Goal: Task Accomplishment & Management: Manage account settings

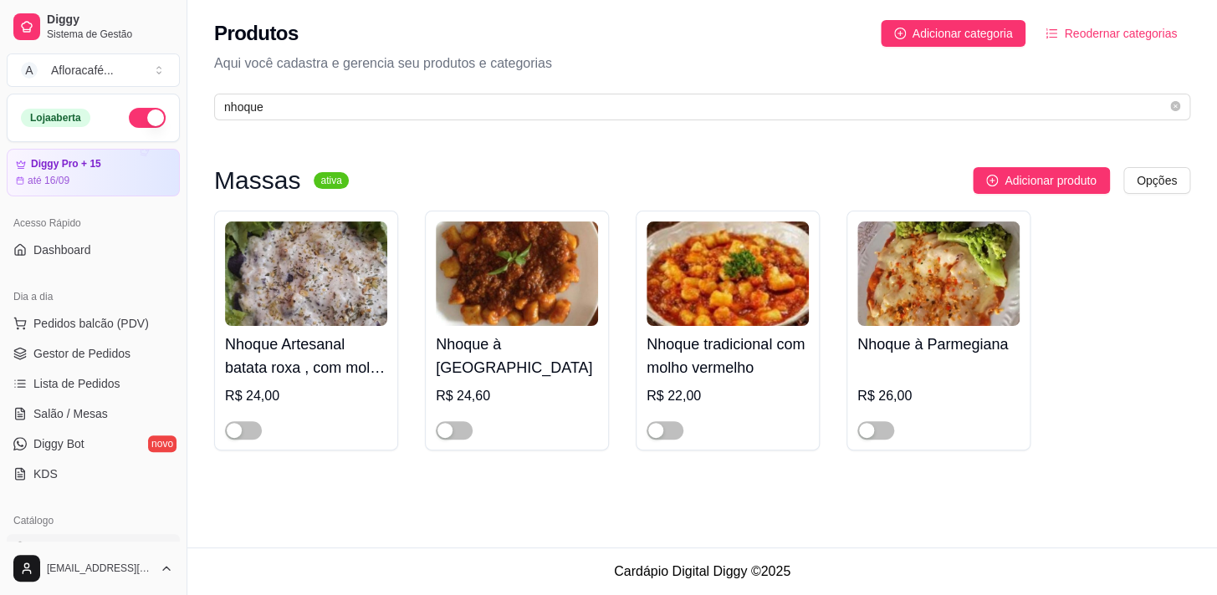
scroll to position [380, 0]
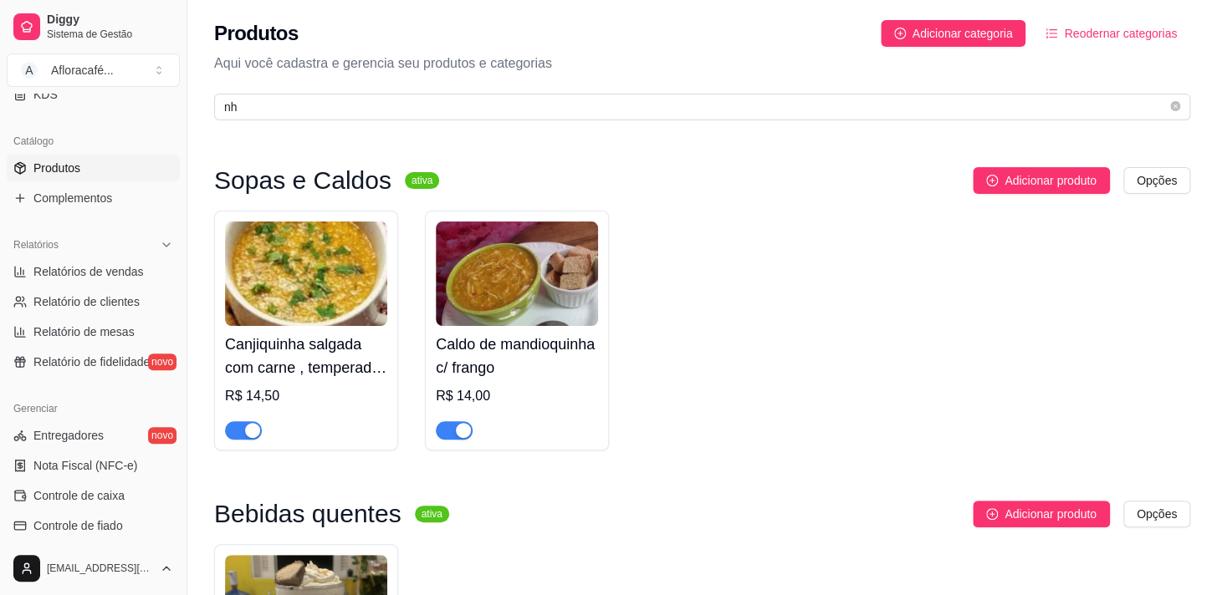
type input "n"
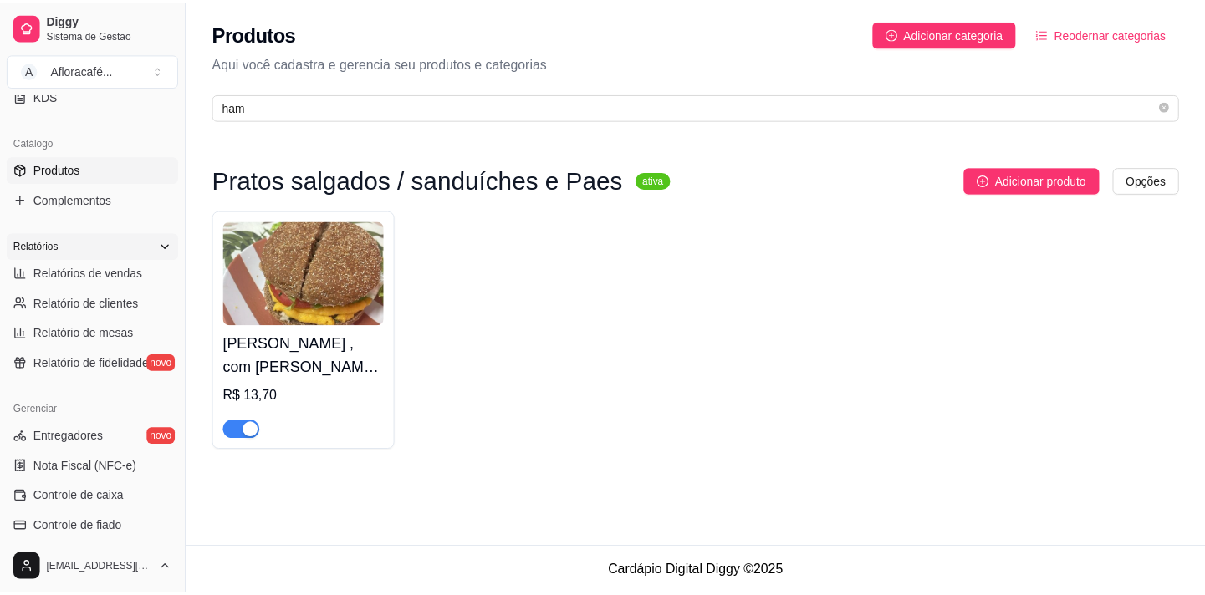
scroll to position [150, 0]
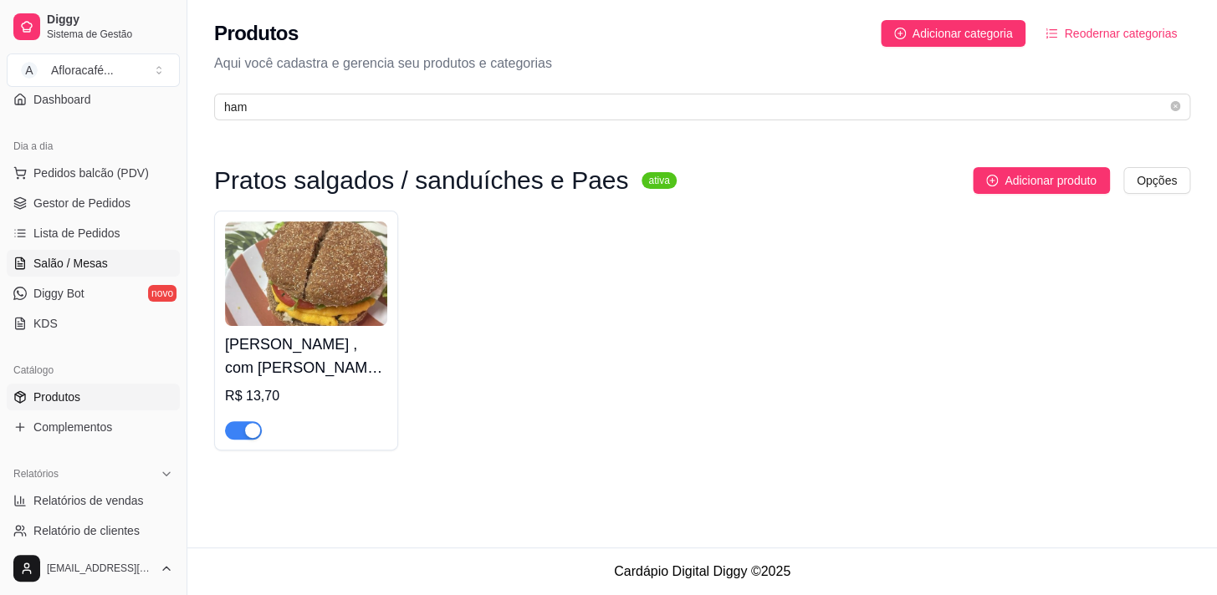
type input "ham"
click at [98, 264] on span "Salão / Mesas" at bounding box center [70, 263] width 74 height 17
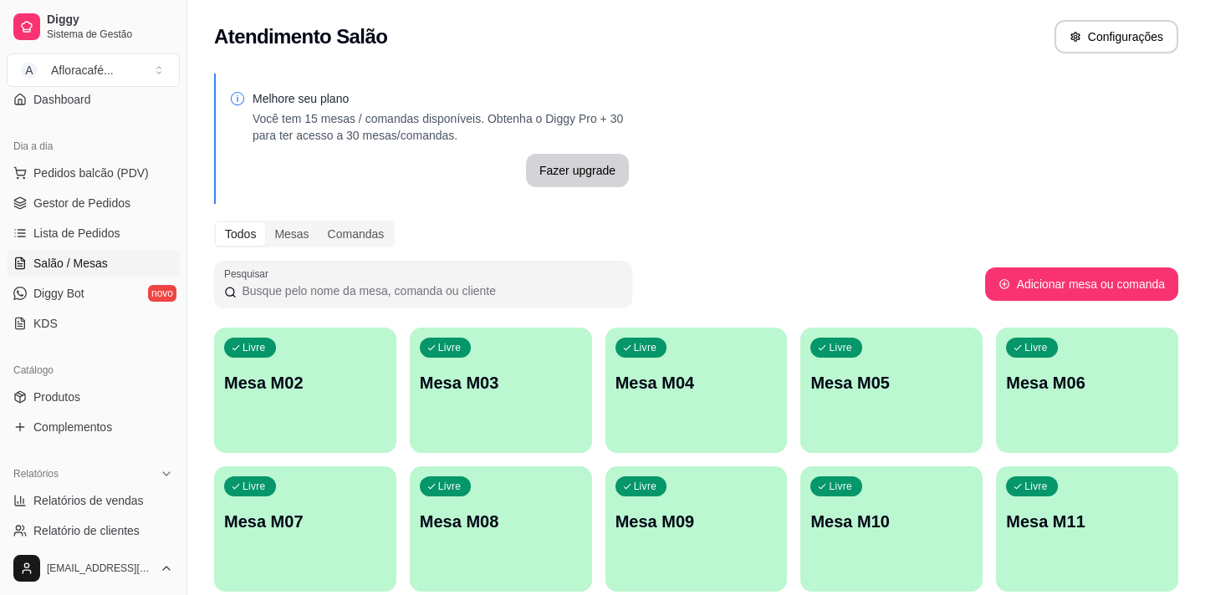
click at [258, 388] on p "Mesa M02" at bounding box center [305, 382] width 162 height 23
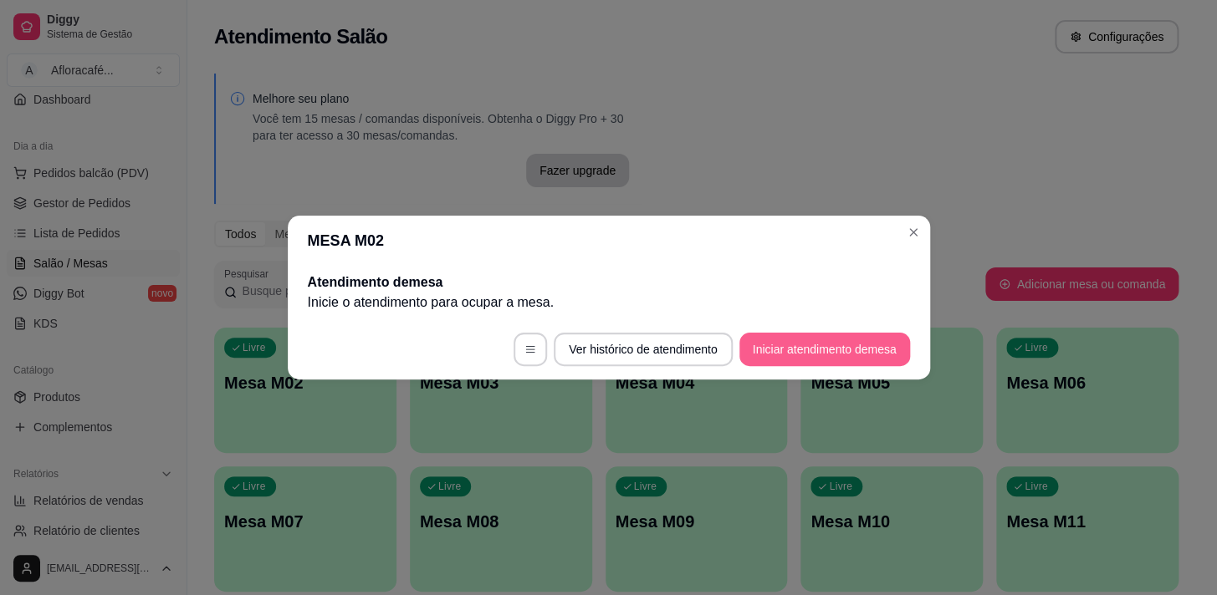
click at [774, 348] on button "Iniciar atendimento de mesa" at bounding box center [824, 349] width 171 height 33
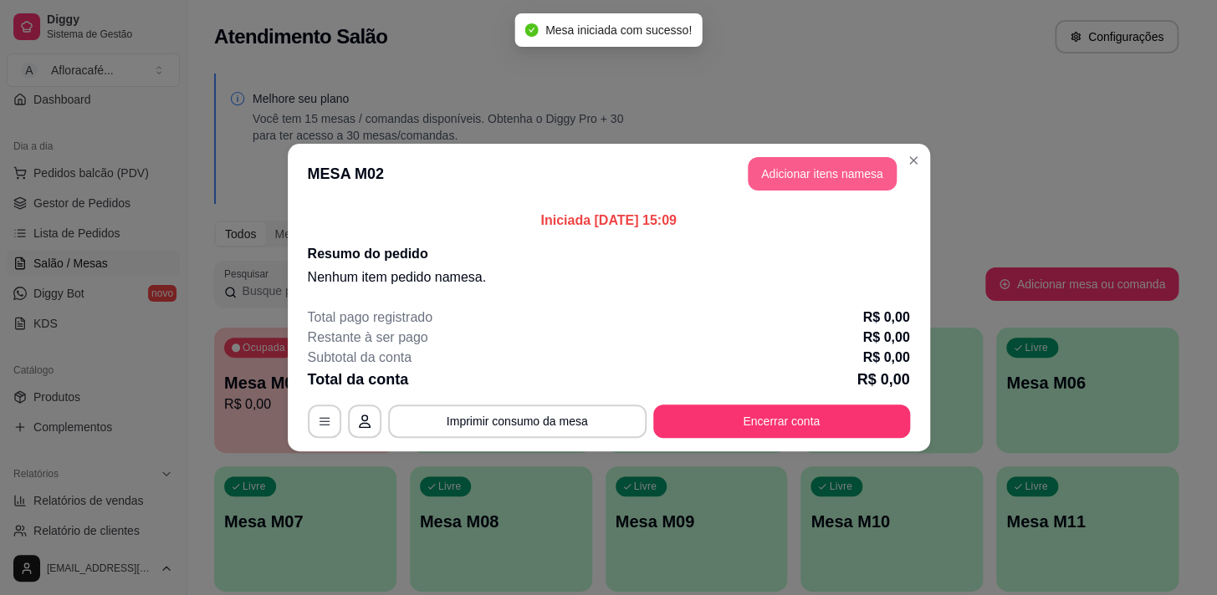
click at [793, 181] on button "Adicionar itens na mesa" at bounding box center [821, 173] width 149 height 33
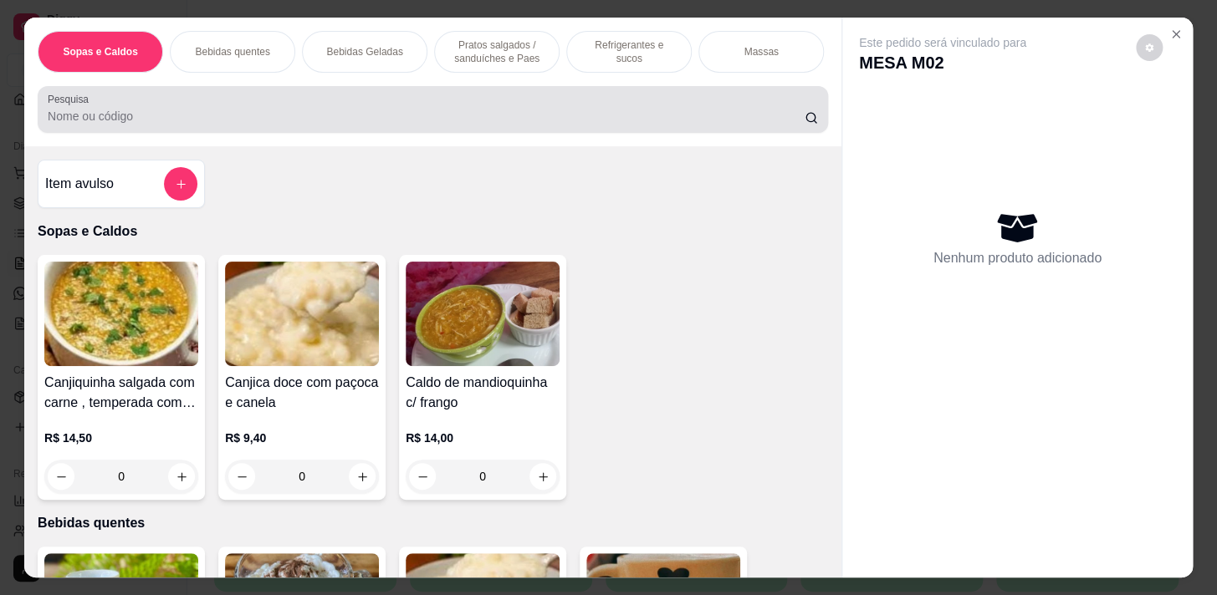
click at [359, 113] on input "Pesquisa" at bounding box center [426, 116] width 757 height 17
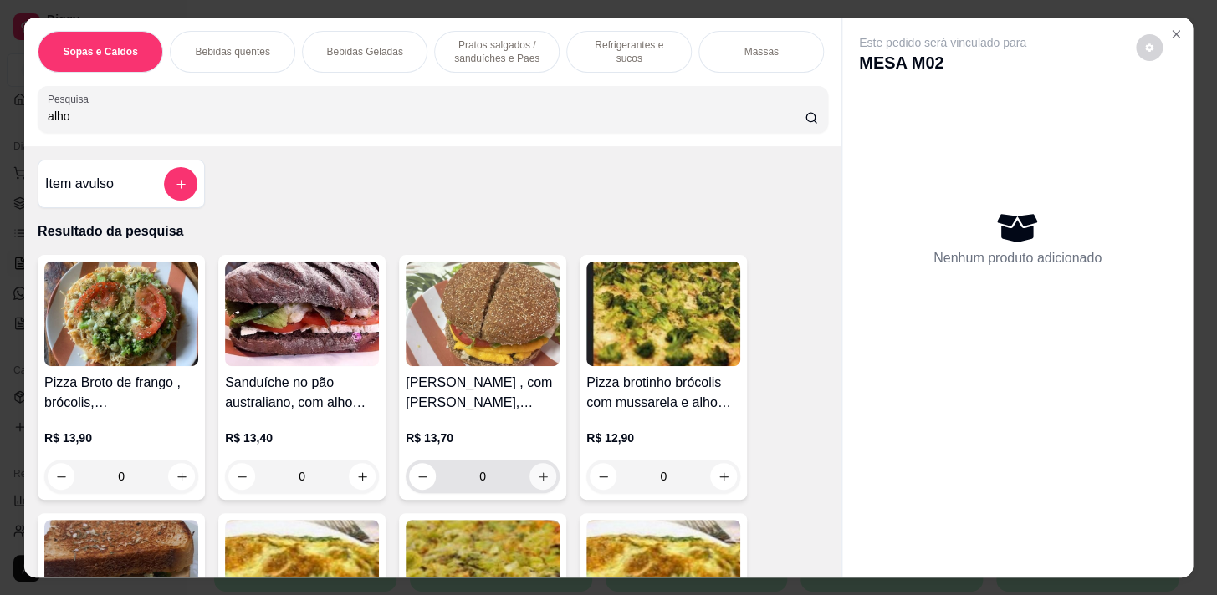
type input "alho"
click at [537, 479] on icon "increase-product-quantity" at bounding box center [543, 477] width 13 height 13
type input "1"
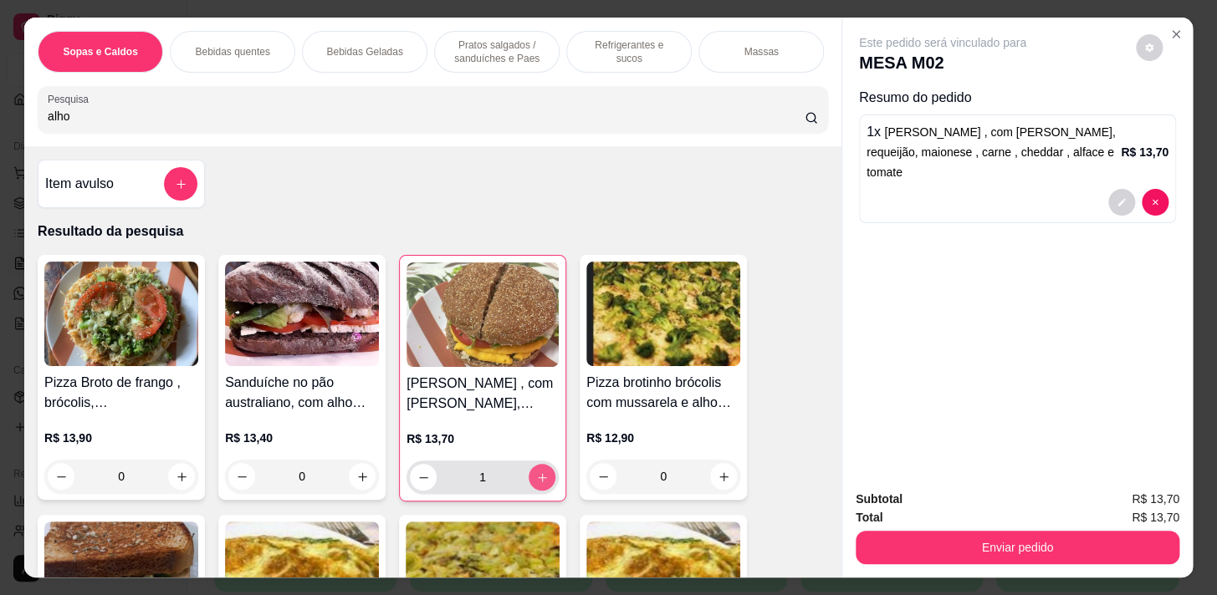
click at [536, 479] on icon "increase-product-quantity" at bounding box center [542, 478] width 13 height 13
type input "2"
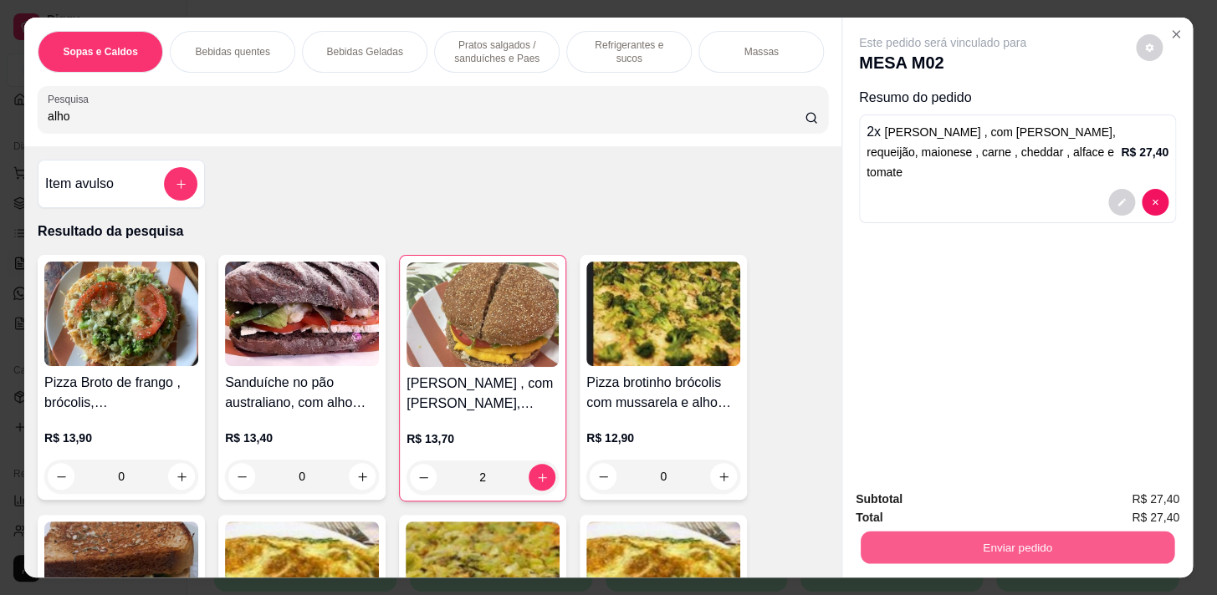
click at [974, 543] on button "Enviar pedido" at bounding box center [1017, 547] width 314 height 33
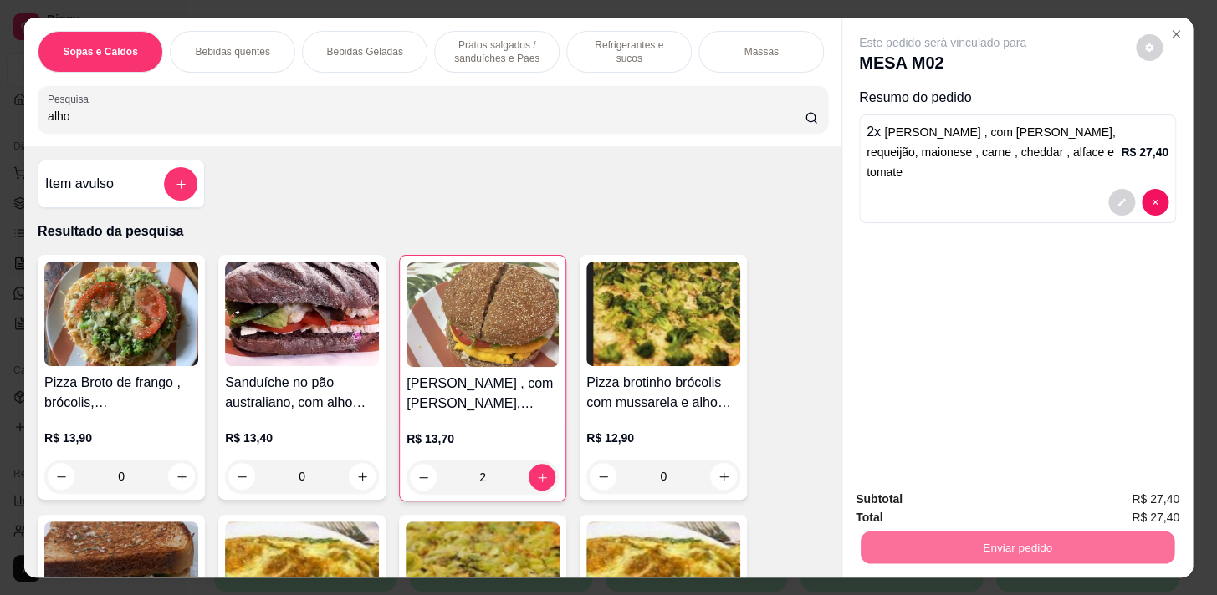
click at [992, 492] on button "Não registrar e enviar pedido" at bounding box center [961, 500] width 169 height 31
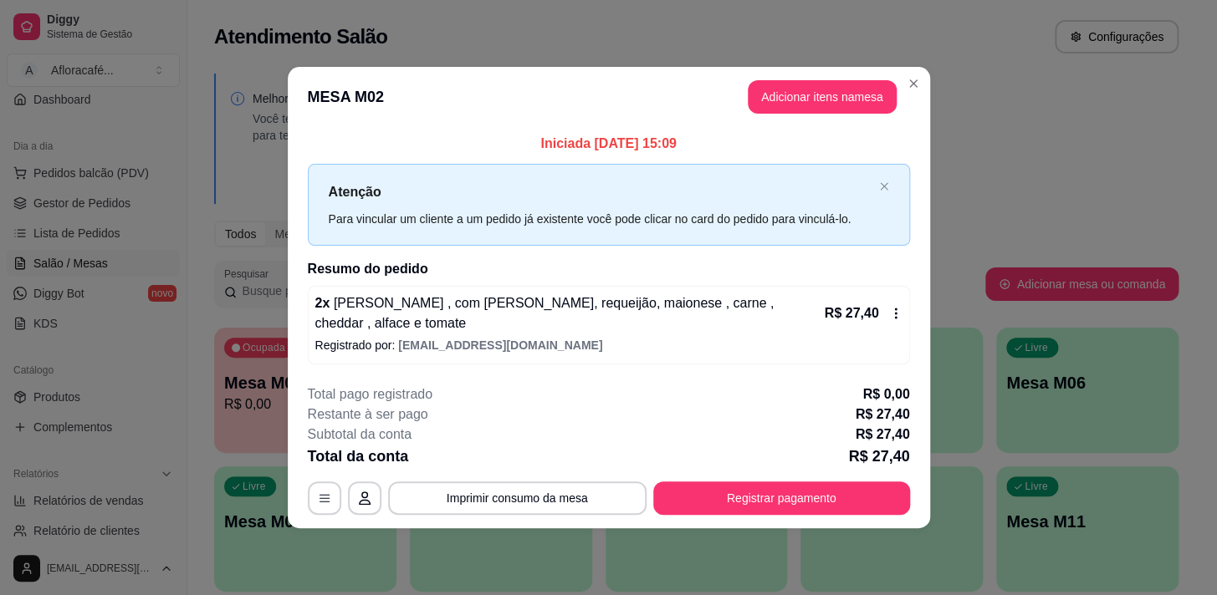
click at [531, 331] on p "2 x Hambúrguer , com [PERSON_NAME], requeijão, maionese , carne , cheddar , alf…" at bounding box center [568, 313] width 506 height 40
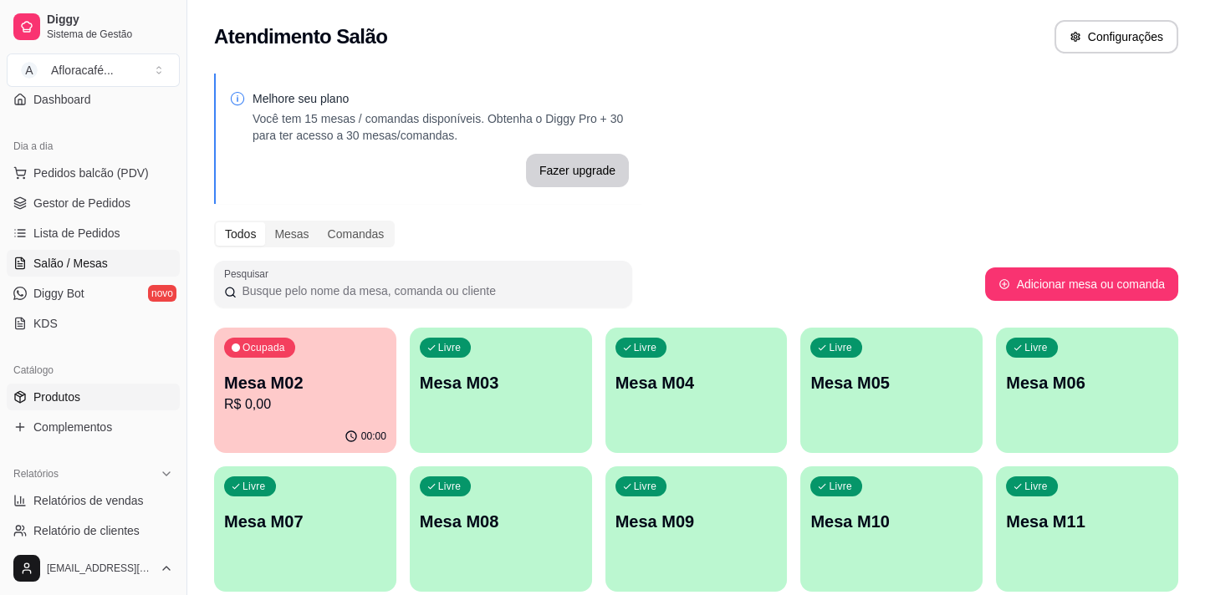
click at [104, 389] on link "Produtos" at bounding box center [93, 397] width 173 height 27
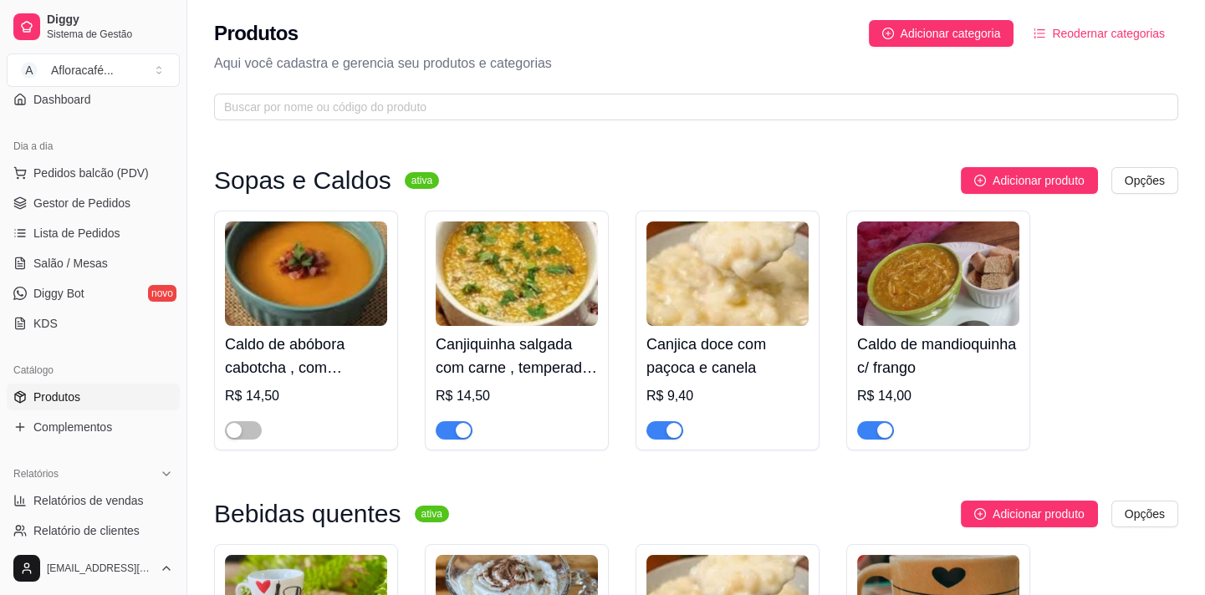
click at [416, 91] on div "Produtos Adicionar categoria Reodernar categorias Aqui você cadastra e gerencia…" at bounding box center [696, 65] width 1018 height 130
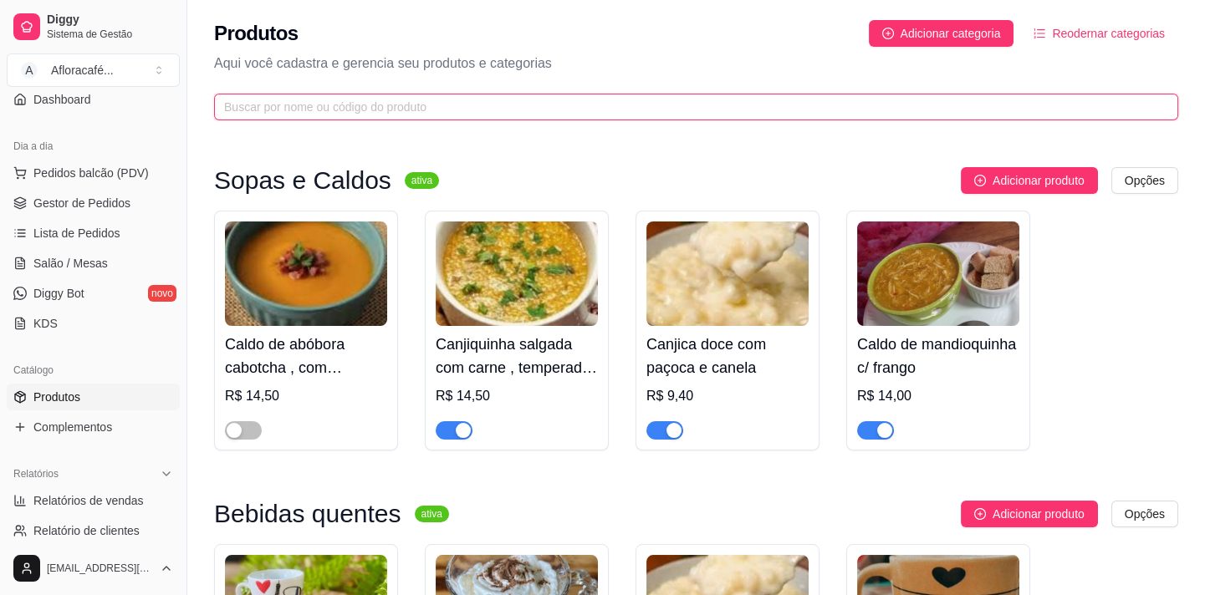
click at [393, 104] on input "text" at bounding box center [689, 107] width 931 height 18
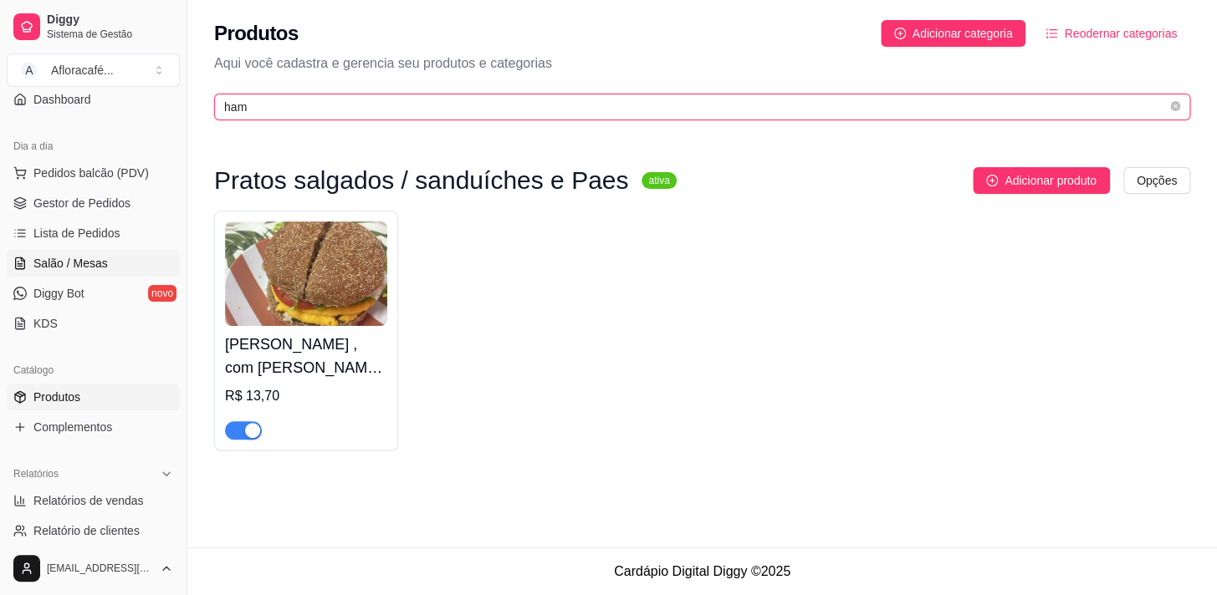
type input "ham"
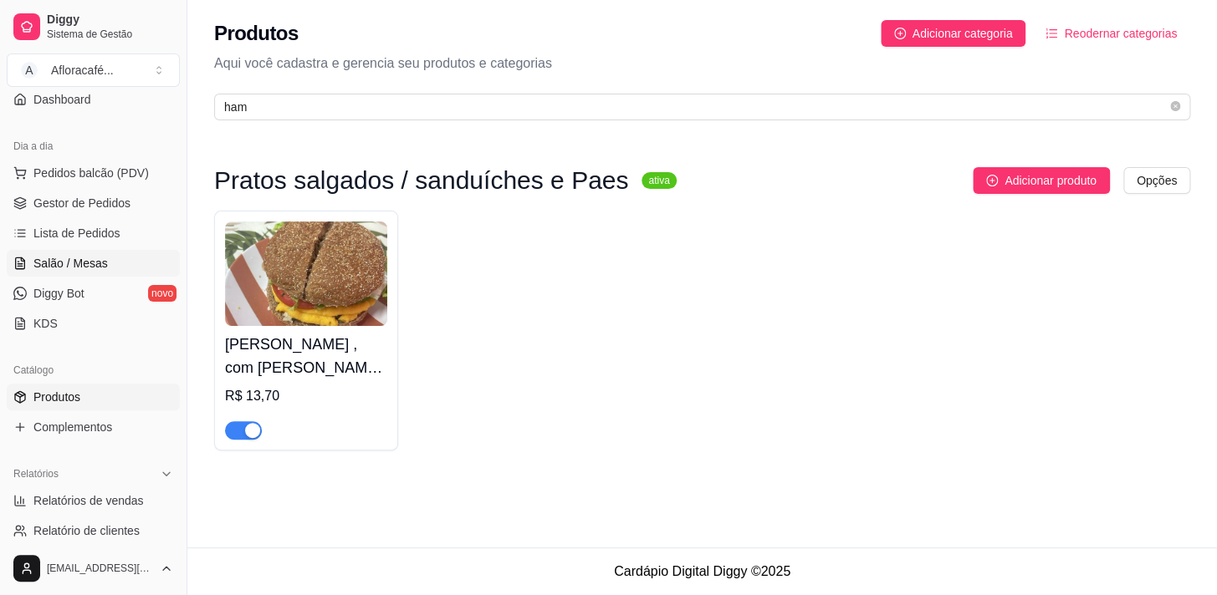
click at [105, 263] on link "Salão / Mesas" at bounding box center [93, 263] width 173 height 27
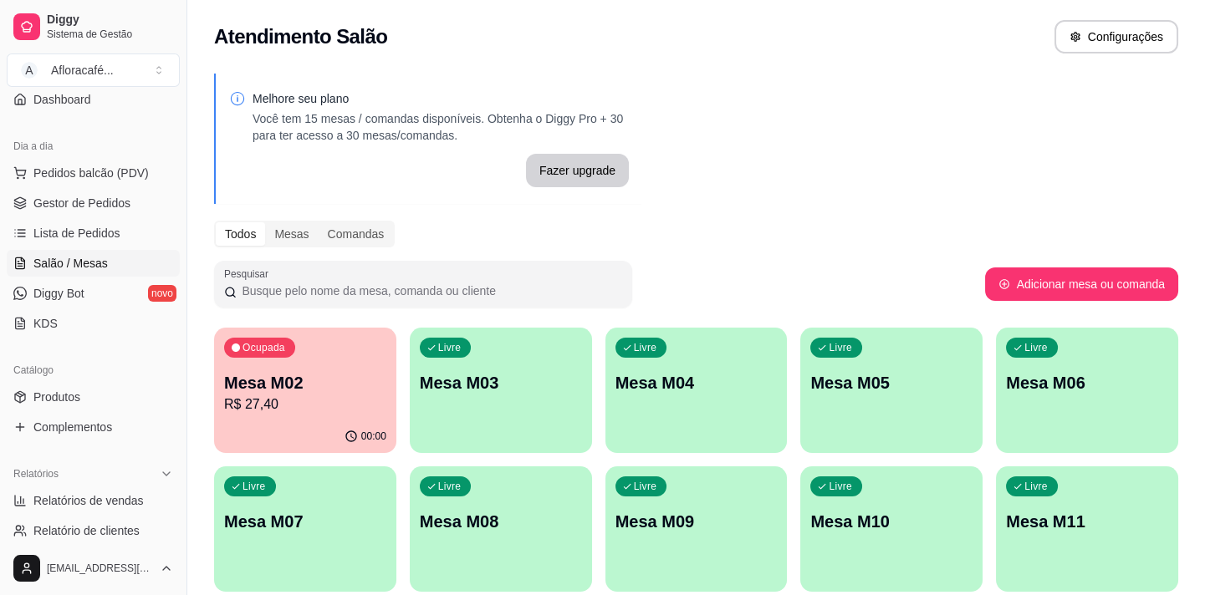
click at [259, 391] on p "Mesa M02" at bounding box center [305, 382] width 162 height 23
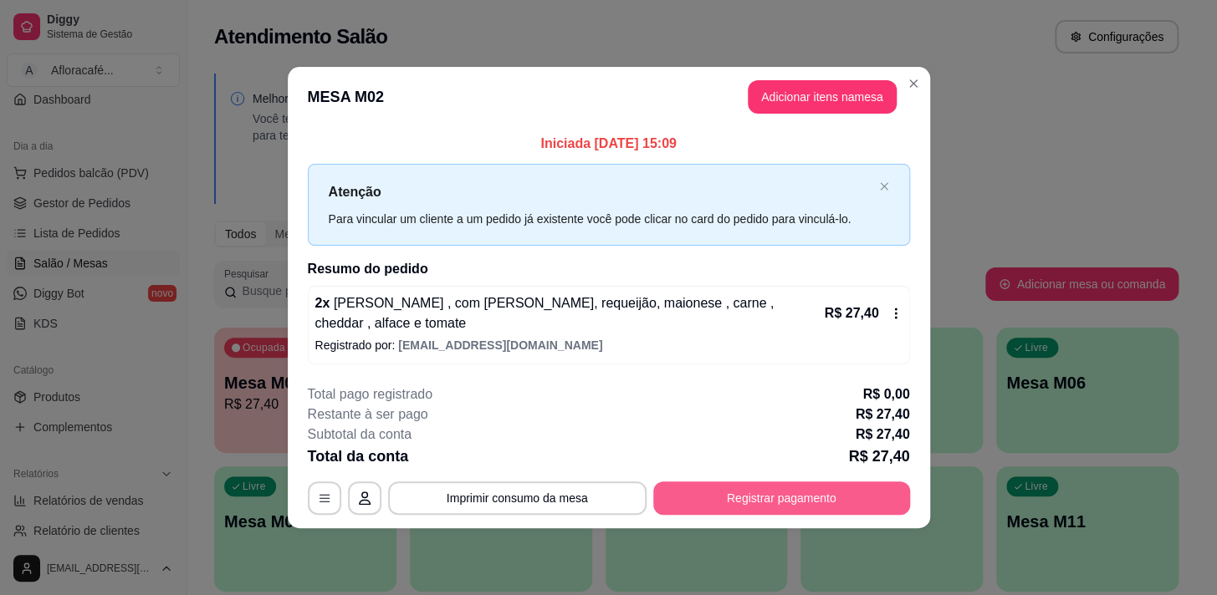
click at [792, 492] on button "Registrar pagamento" at bounding box center [781, 498] width 257 height 33
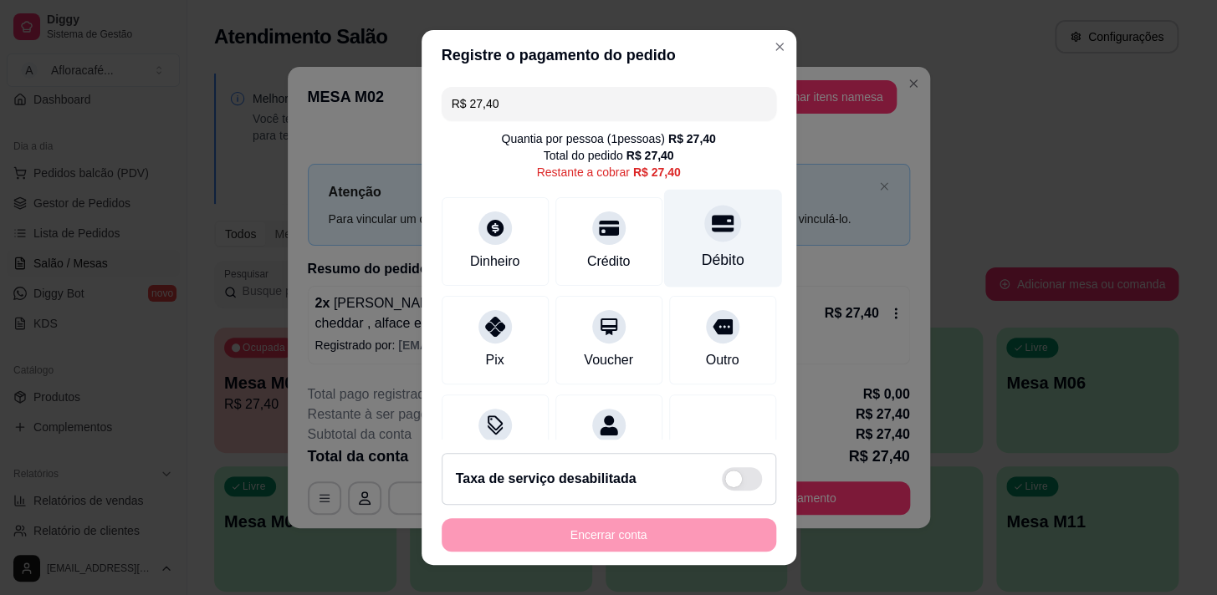
click at [707, 242] on div "Débito" at bounding box center [722, 238] width 118 height 98
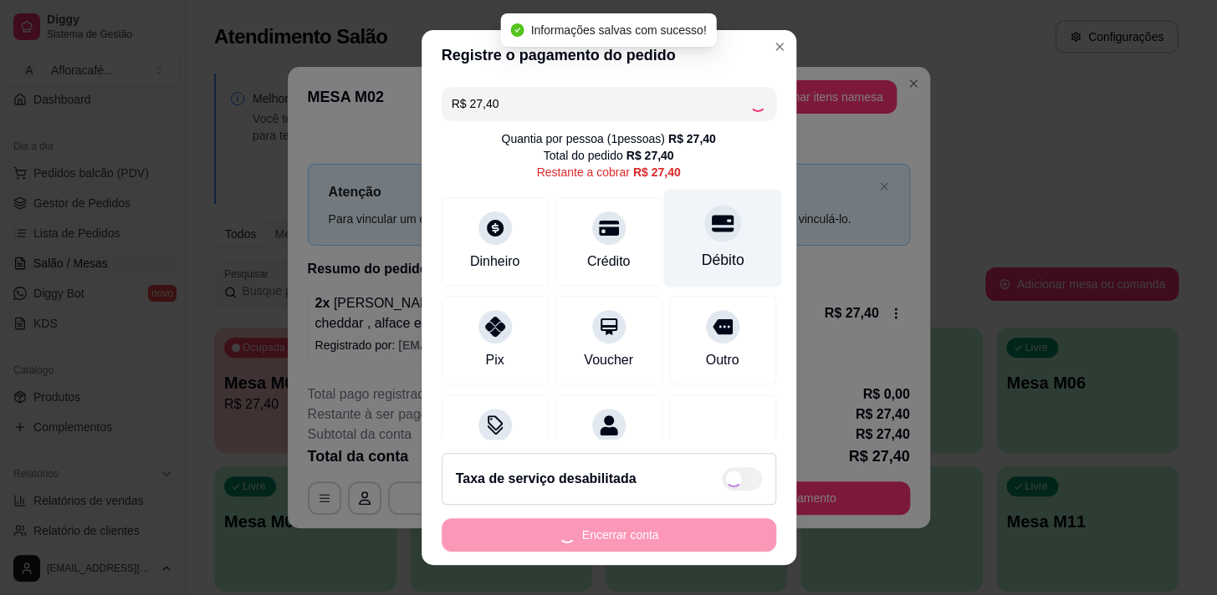
type input "R$ 0,00"
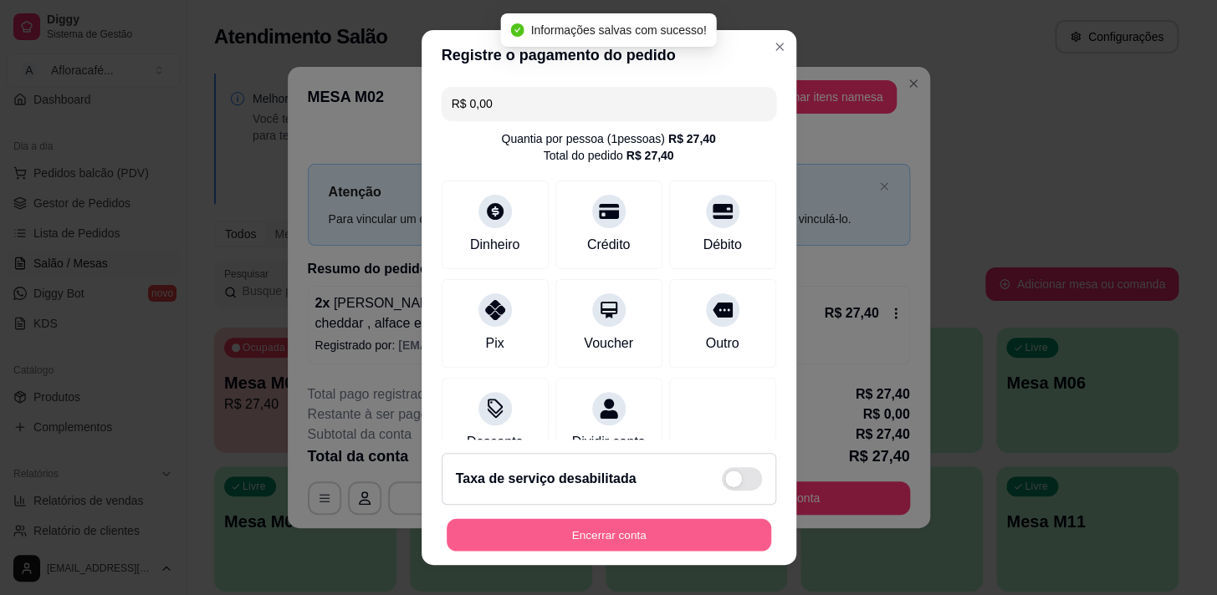
click at [594, 539] on button "Encerrar conta" at bounding box center [608, 535] width 324 height 33
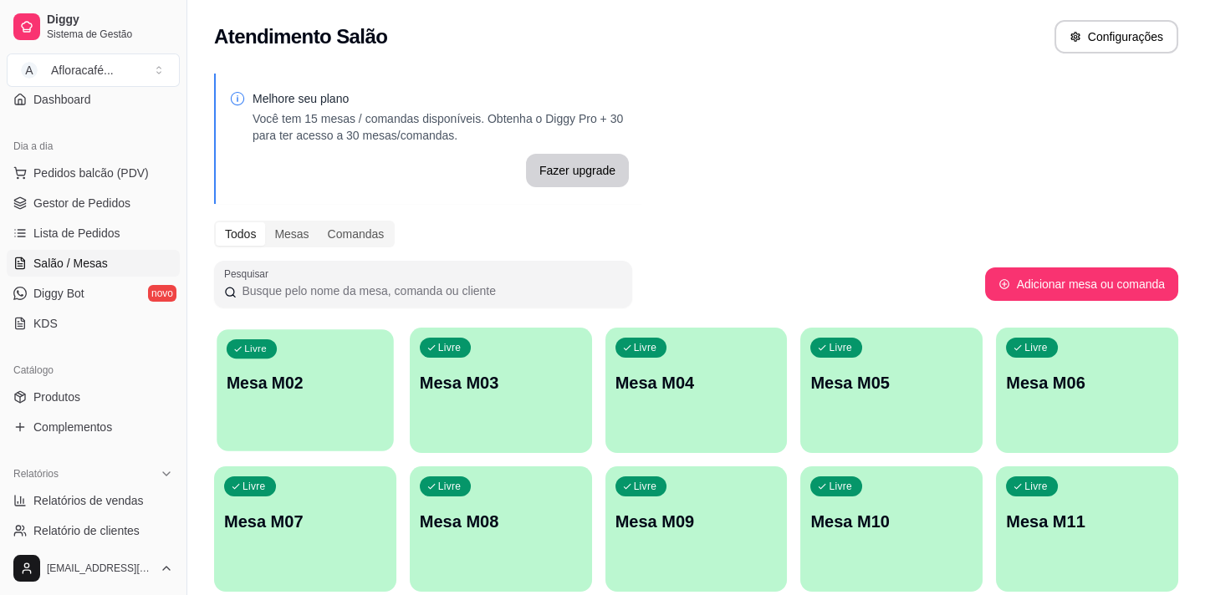
click at [314, 398] on div "Livre Mesa M02" at bounding box center [305, 380] width 176 height 102
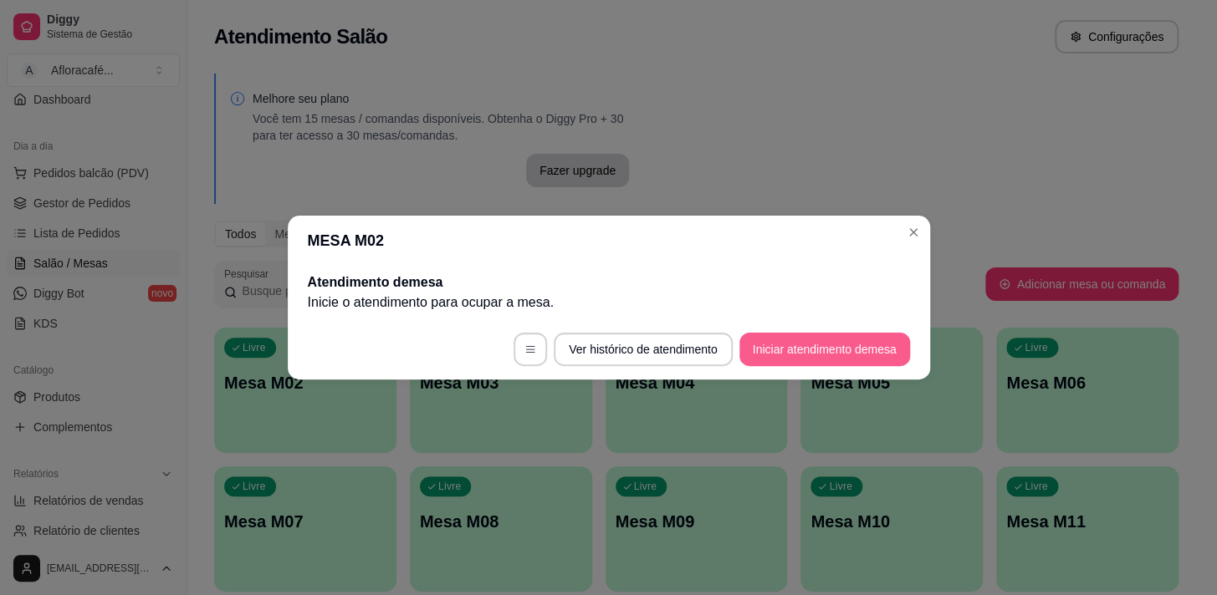
click at [773, 364] on button "Iniciar atendimento de mesa" at bounding box center [824, 349] width 171 height 33
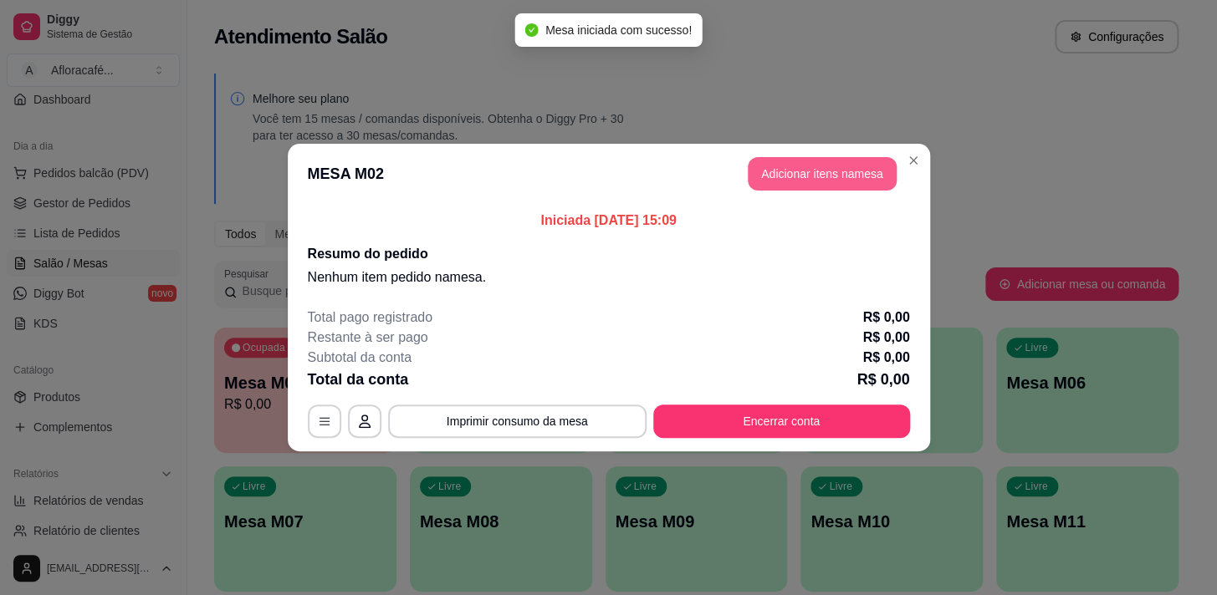
click at [840, 167] on button "Adicionar itens na mesa" at bounding box center [821, 173] width 149 height 33
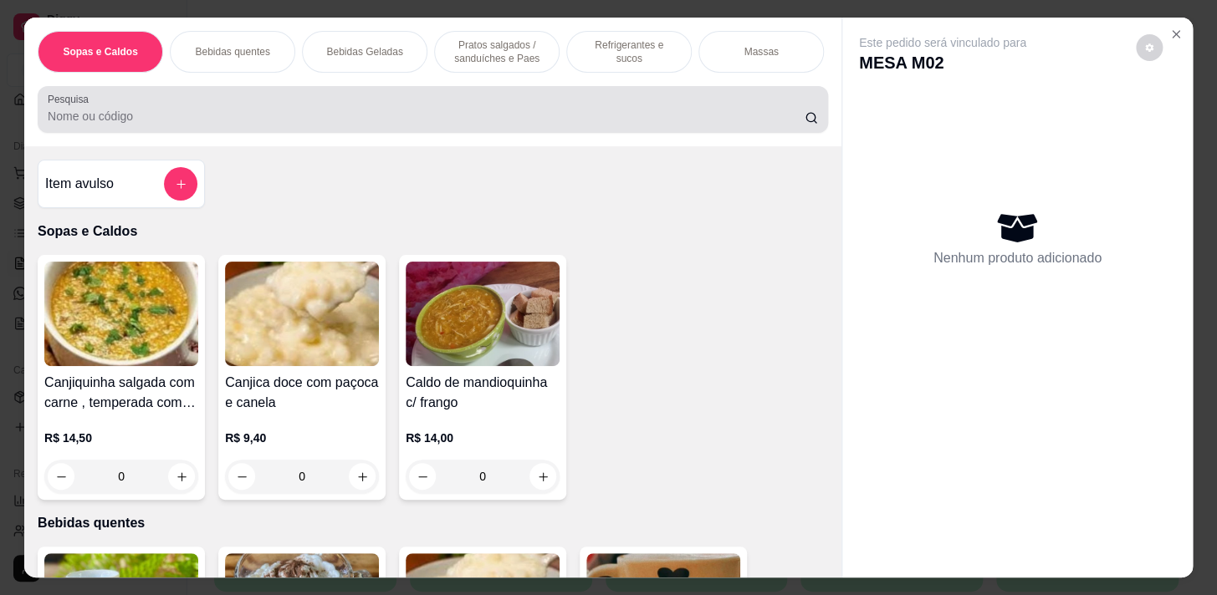
click at [608, 125] on input "Pesquisa" at bounding box center [426, 116] width 757 height 17
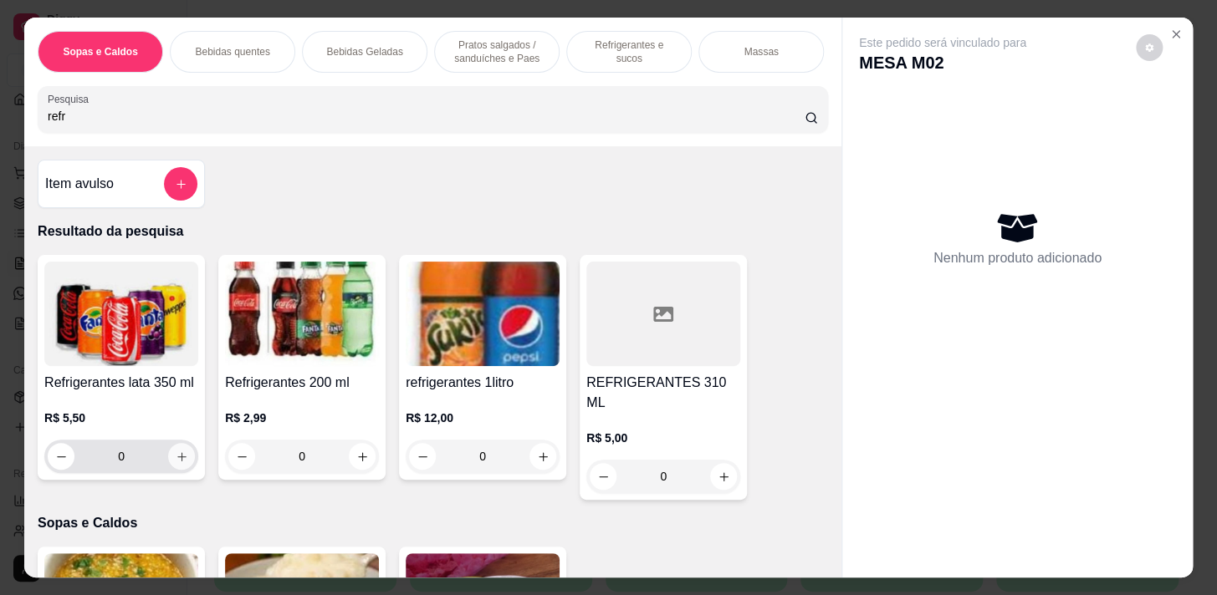
type input "refr"
click at [181, 458] on icon "increase-product-quantity" at bounding box center [182, 457] width 13 height 13
type input "1"
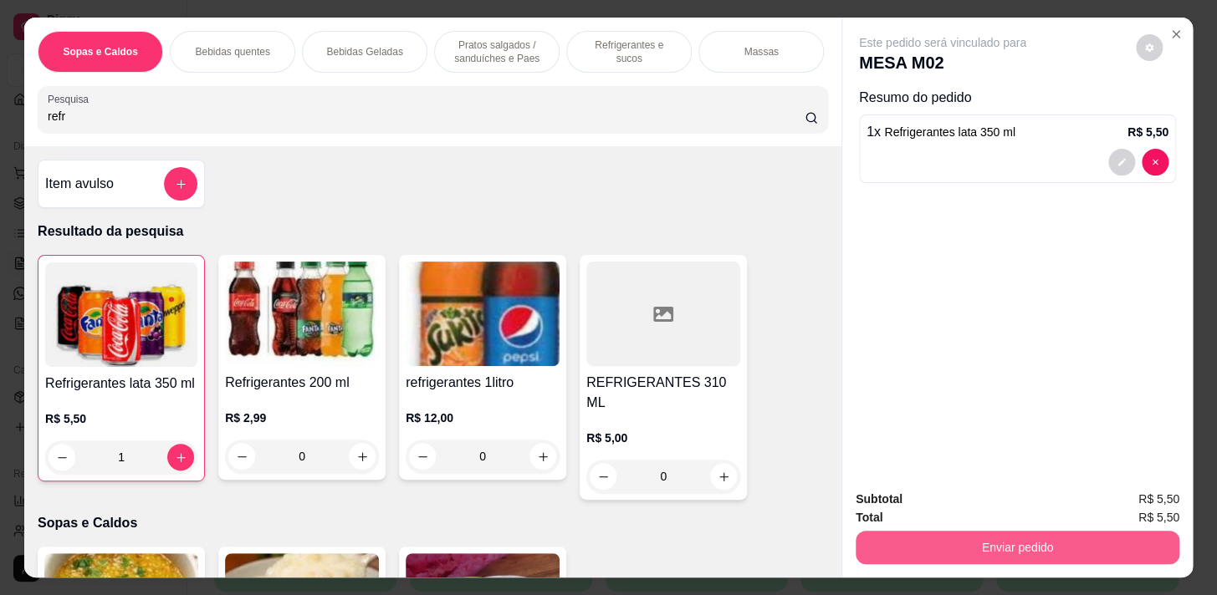
click at [884, 541] on button "Enviar pedido" at bounding box center [1017, 547] width 324 height 33
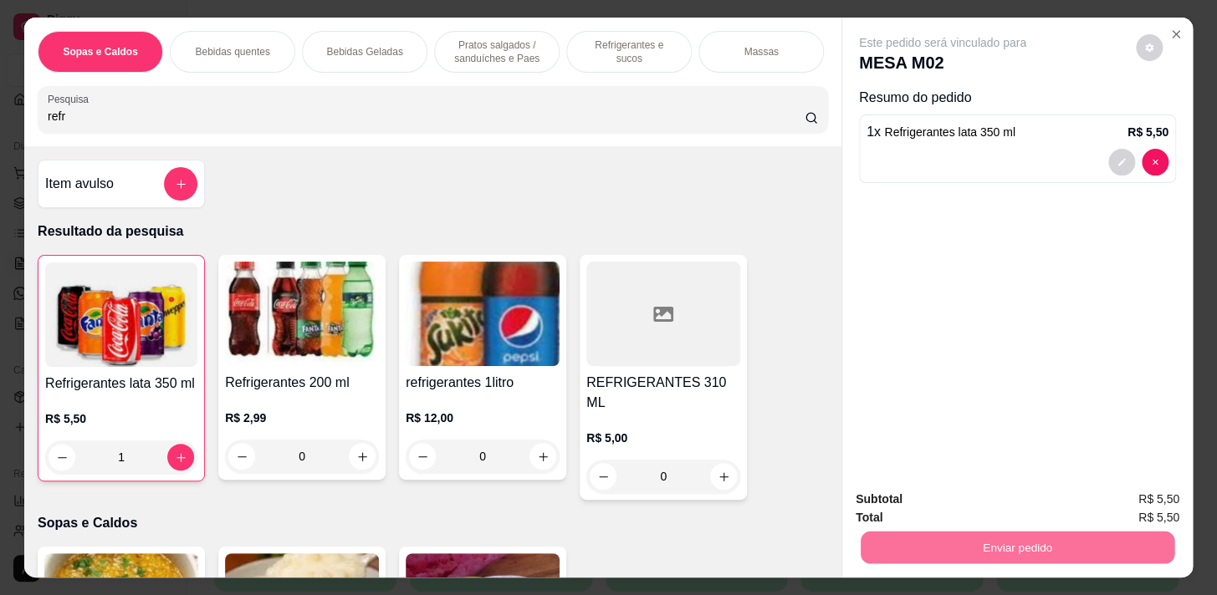
click at [982, 497] on button "Não registrar e enviar pedido" at bounding box center [961, 500] width 169 height 31
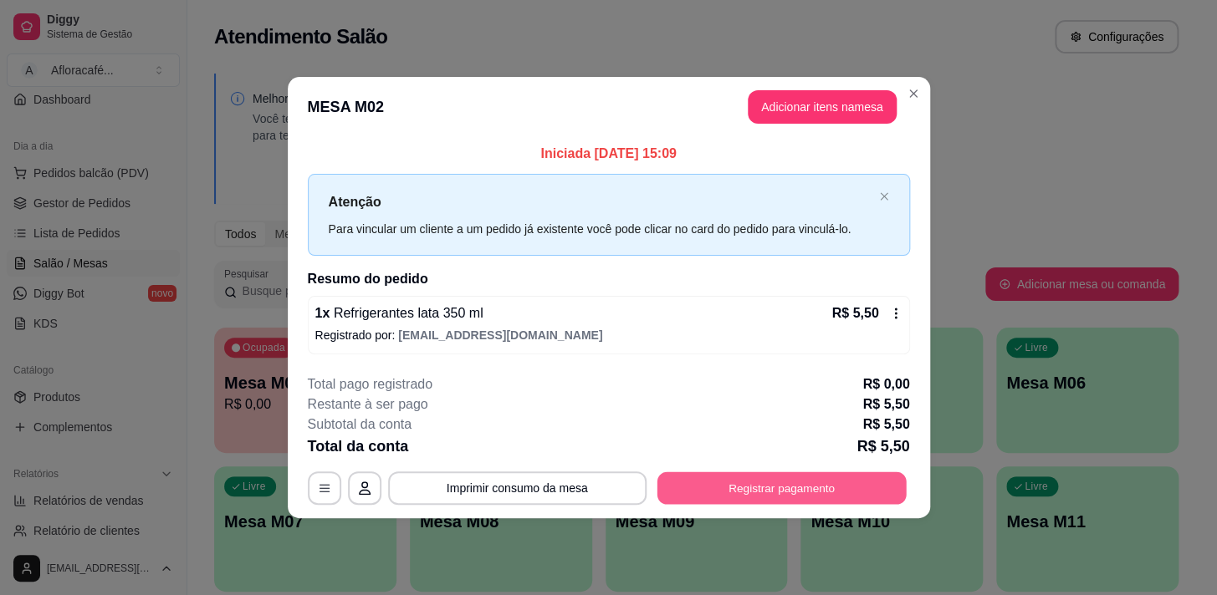
click at [806, 484] on button "Registrar pagamento" at bounding box center [780, 488] width 249 height 33
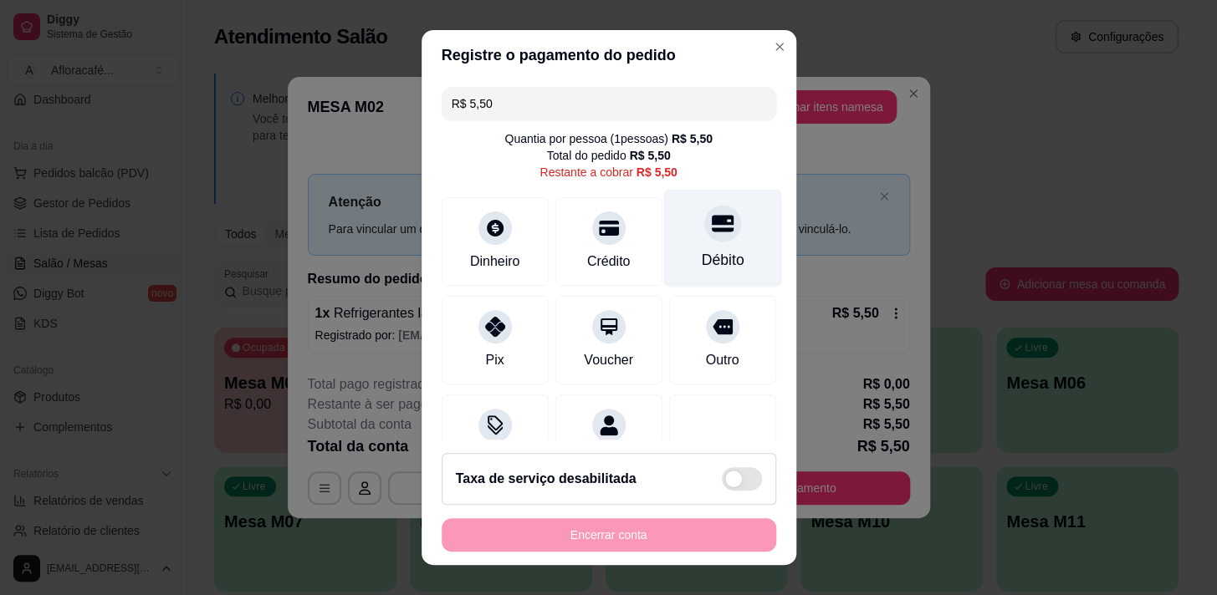
click at [711, 226] on icon at bounding box center [722, 223] width 22 height 22
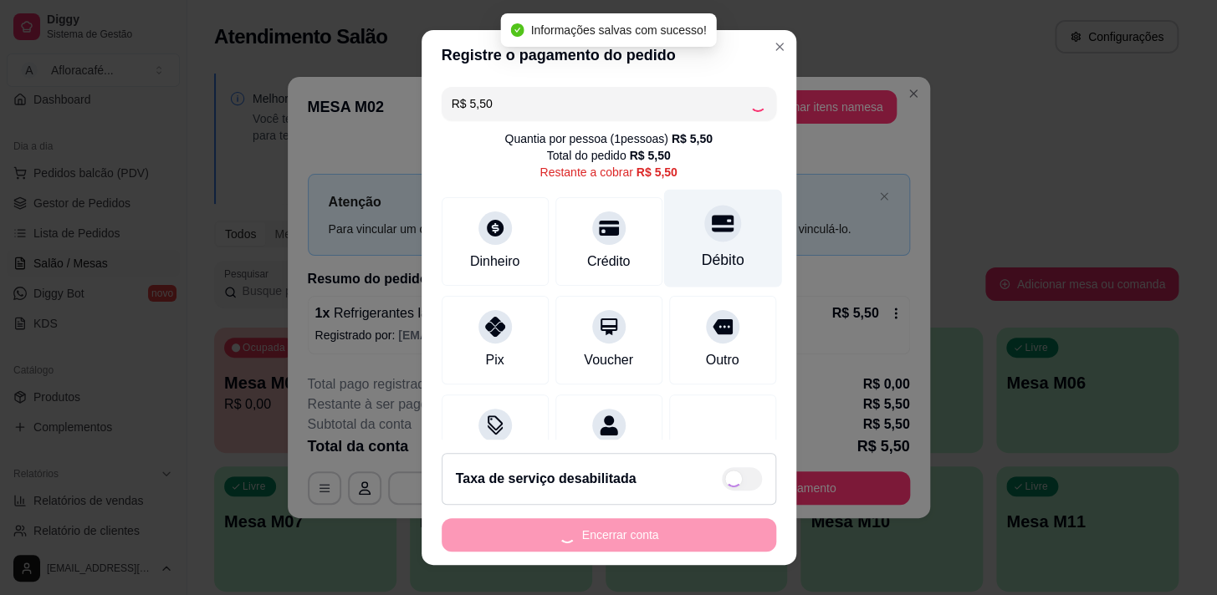
type input "R$ 0,00"
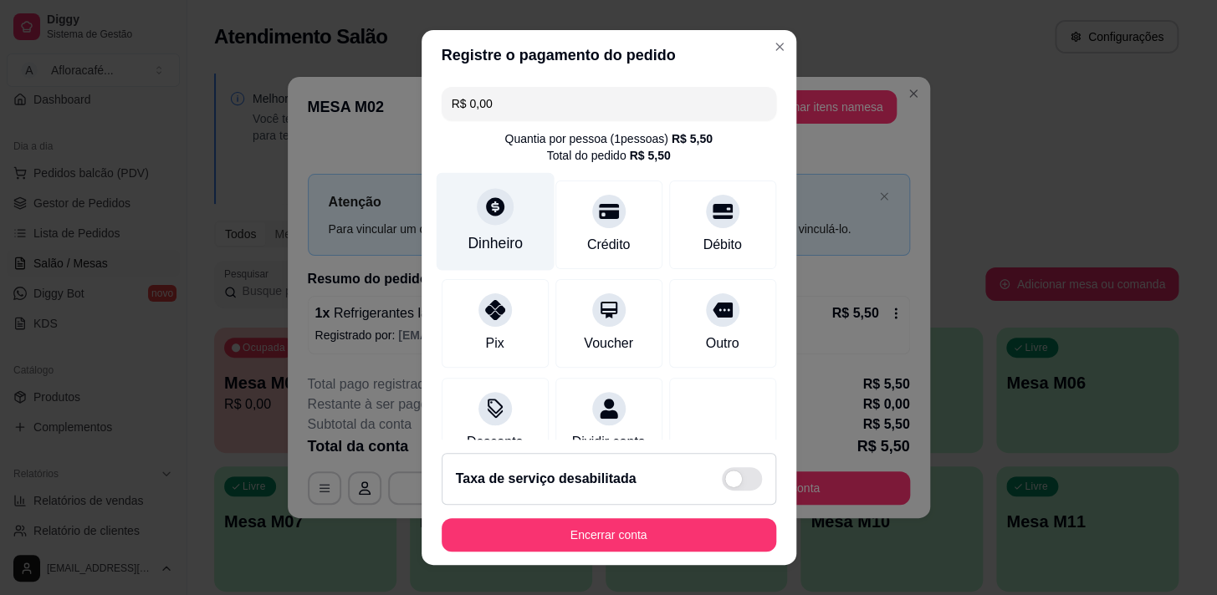
click at [491, 227] on div "Dinheiro" at bounding box center [495, 221] width 118 height 98
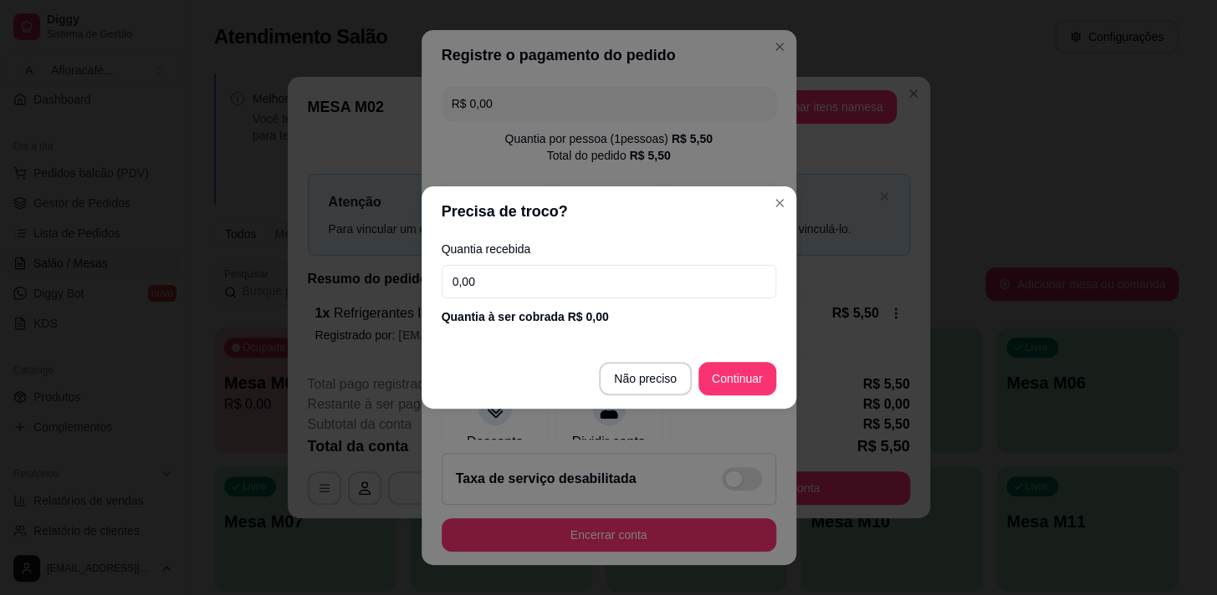
click at [654, 287] on input "0,00" at bounding box center [608, 281] width 334 height 33
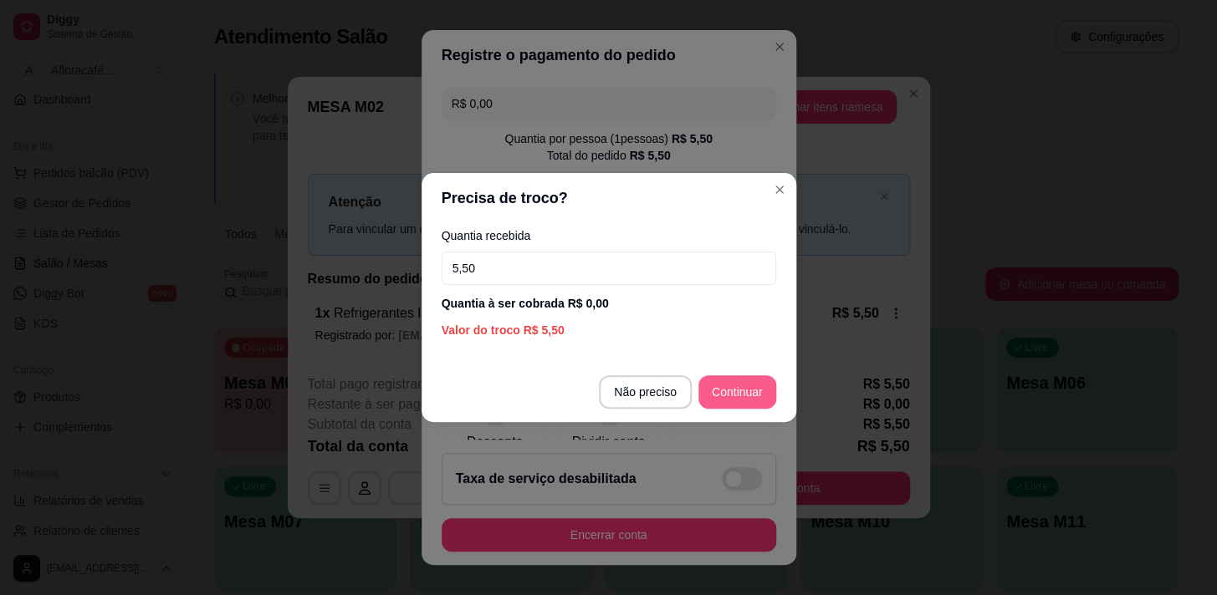
type input "5,50"
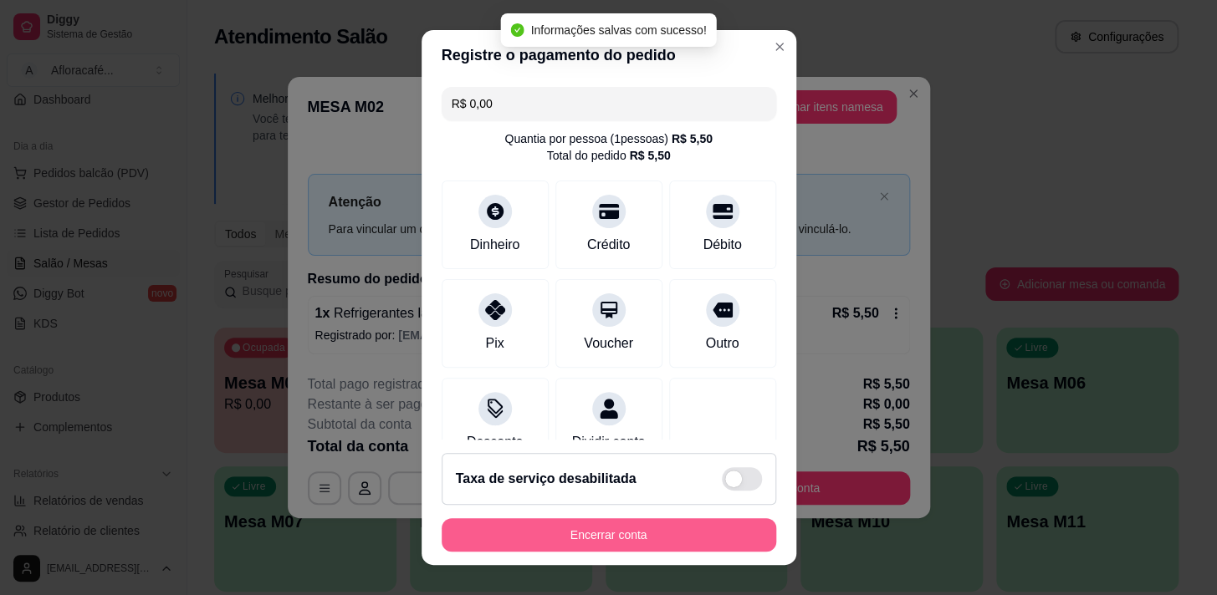
click at [581, 517] on footer "Taxa de serviço desabilitada Encerrar conta" at bounding box center [608, 502] width 375 height 125
click at [586, 531] on button "Encerrar conta" at bounding box center [608, 534] width 334 height 33
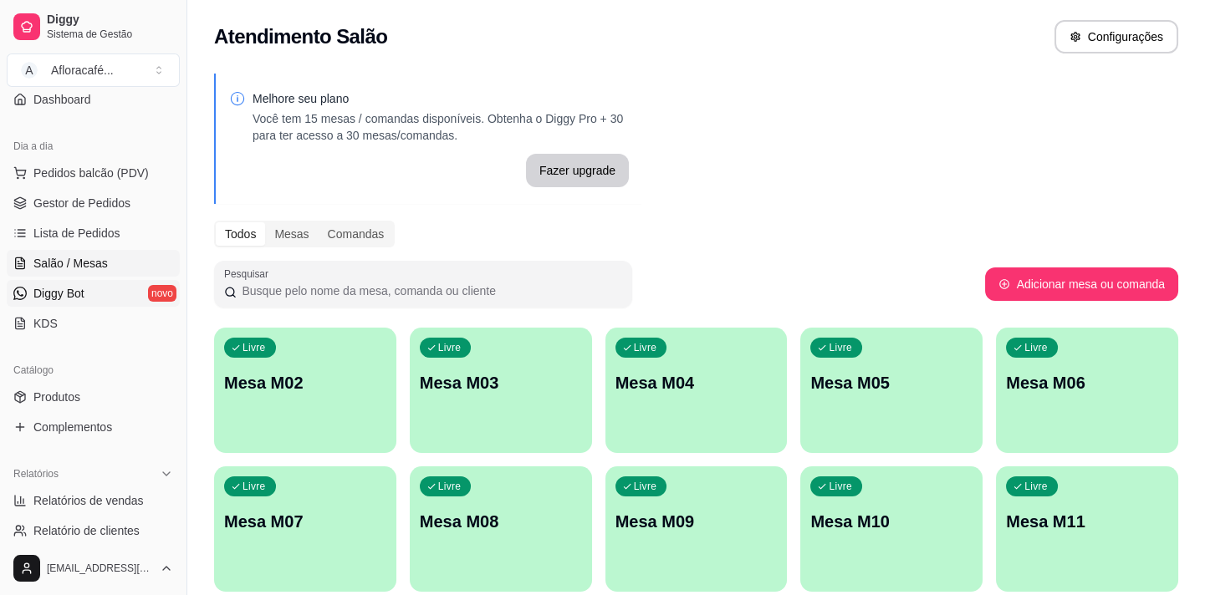
click at [79, 293] on span "Diggy Bot" at bounding box center [58, 293] width 51 height 17
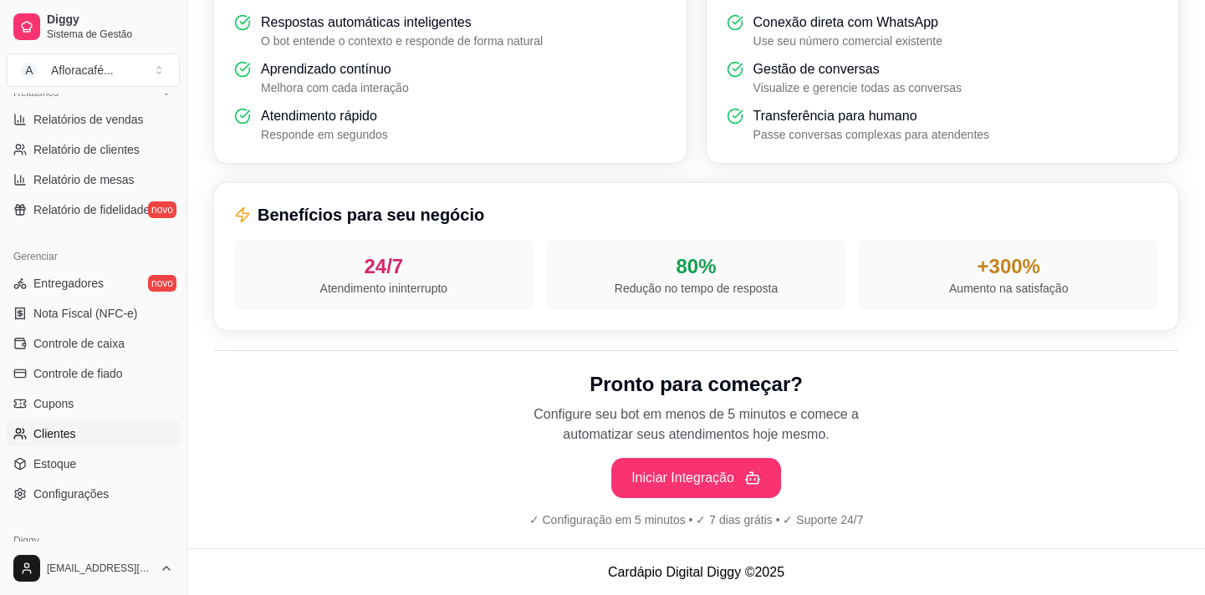
scroll to position [606, 0]
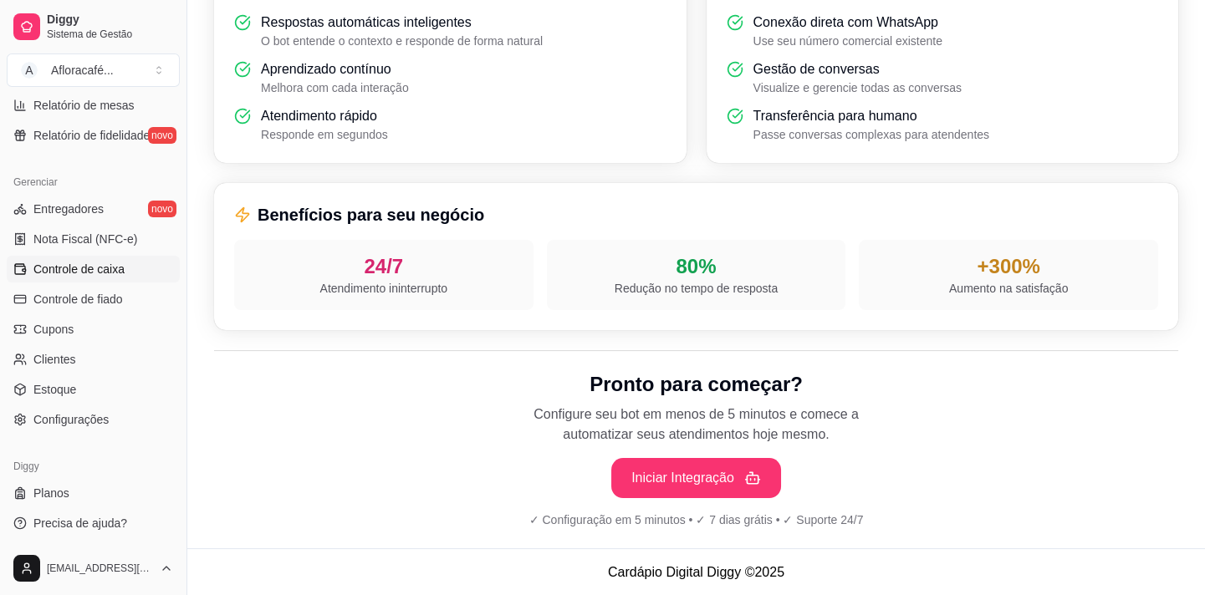
click at [136, 269] on link "Controle de caixa" at bounding box center [93, 269] width 173 height 27
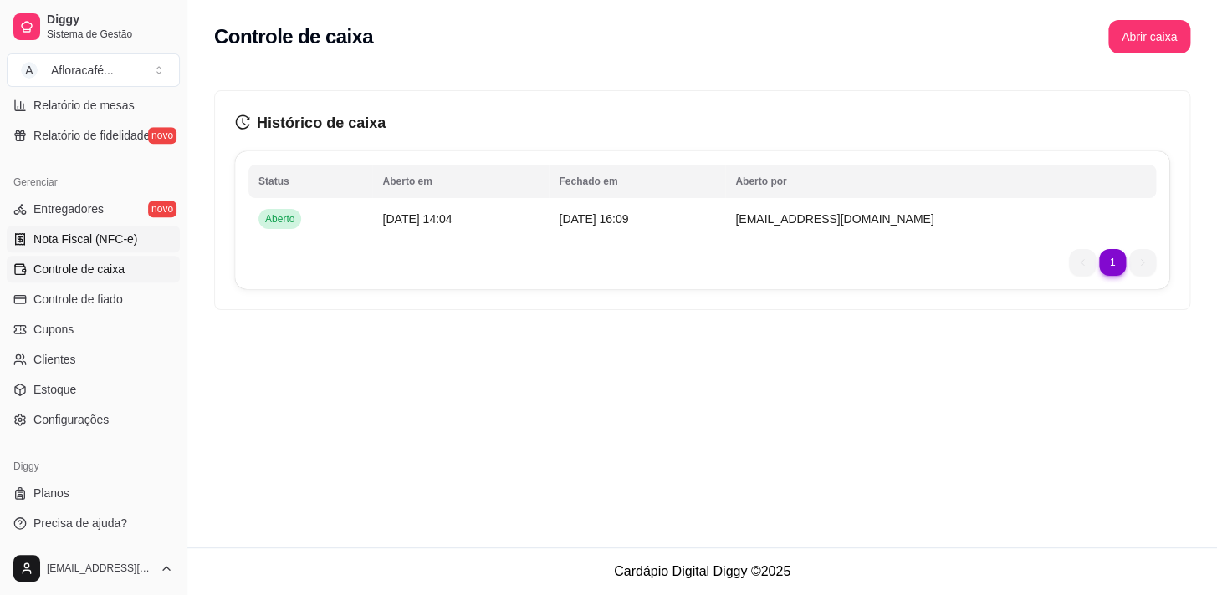
click at [106, 247] on link "Nota Fiscal (NFC-e)" at bounding box center [93, 239] width 173 height 27
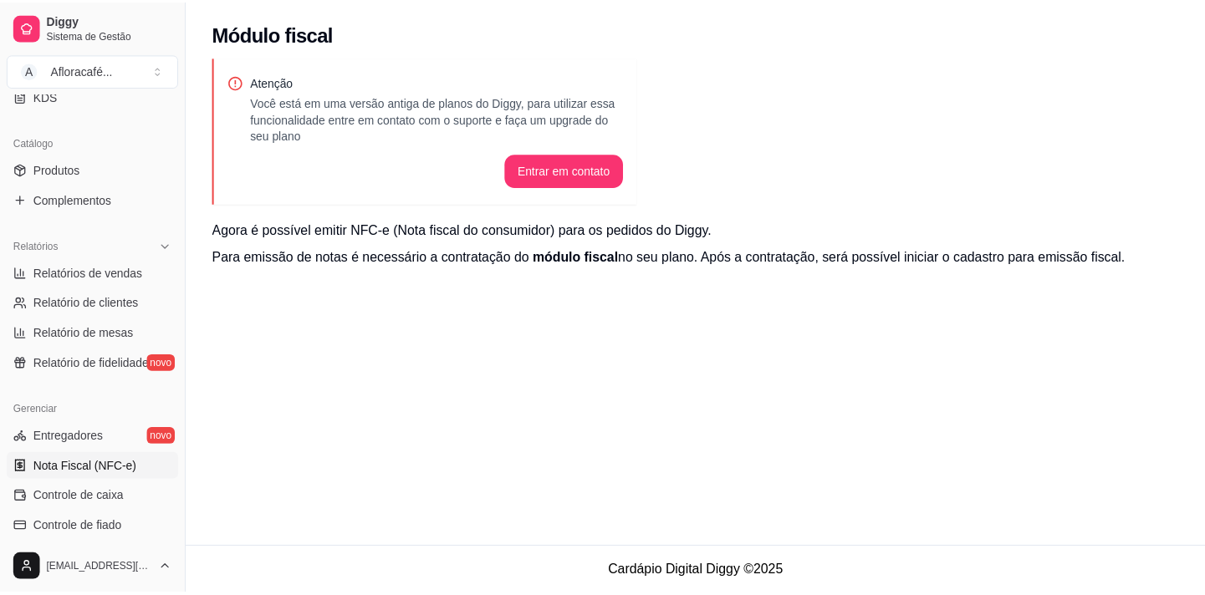
scroll to position [150, 0]
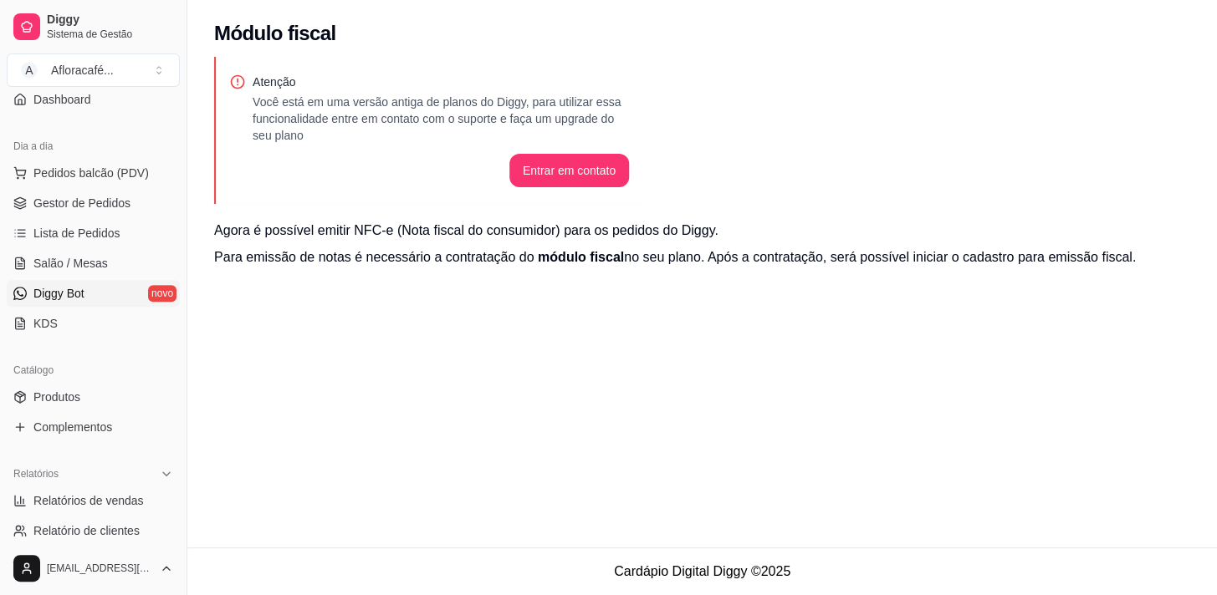
click at [125, 293] on link "Diggy Bot novo" at bounding box center [93, 293] width 173 height 27
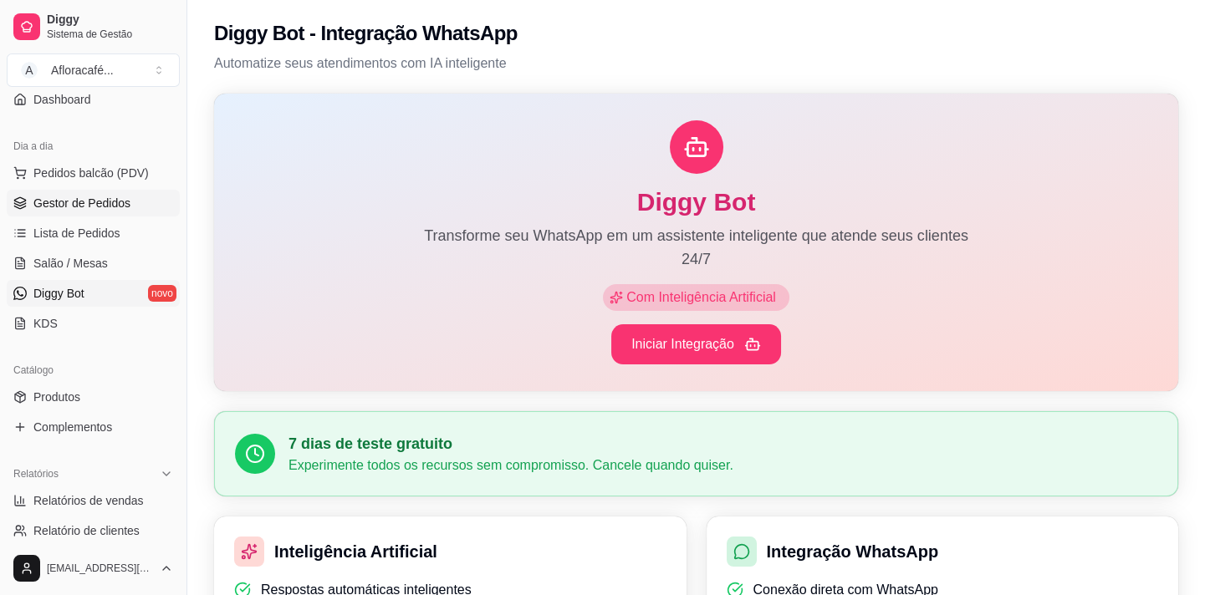
click at [110, 207] on span "Gestor de Pedidos" at bounding box center [81, 203] width 97 height 17
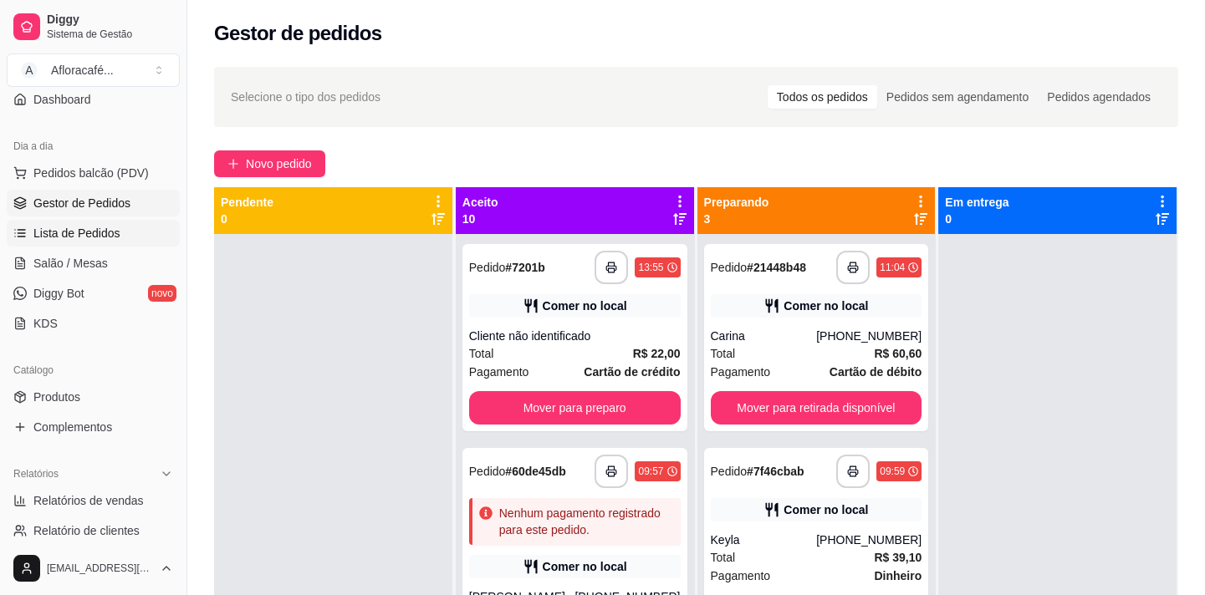
click at [109, 227] on span "Lista de Pedidos" at bounding box center [76, 233] width 87 height 17
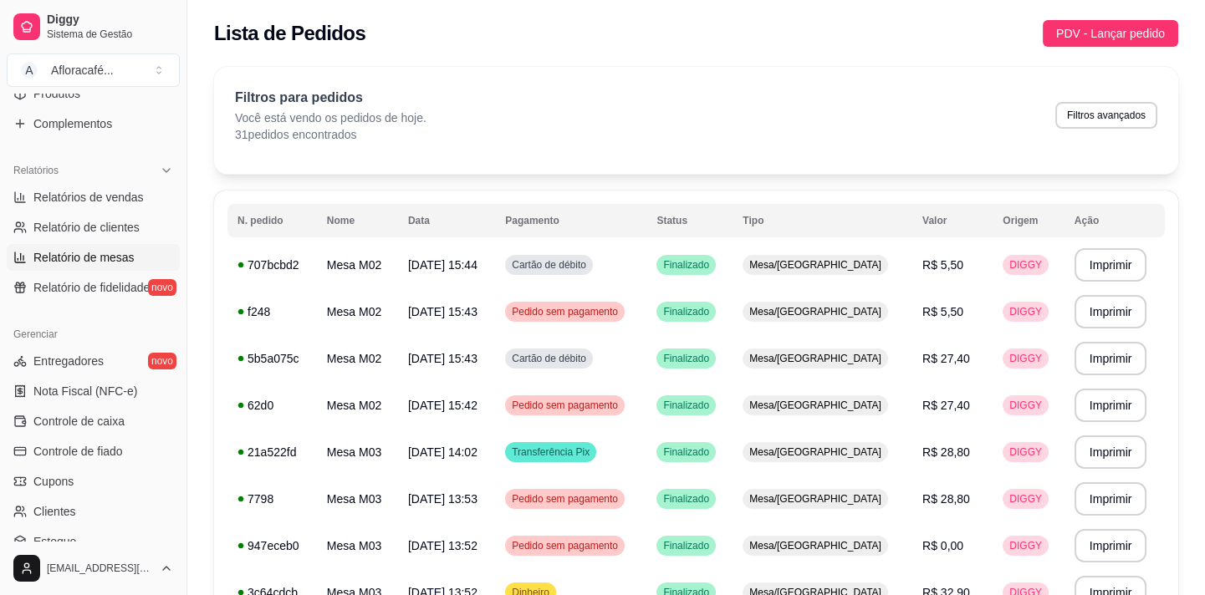
click at [115, 266] on link "Relatório de mesas" at bounding box center [93, 257] width 173 height 27
select select "TOTAL_OF_ORDERS"
select select "7"
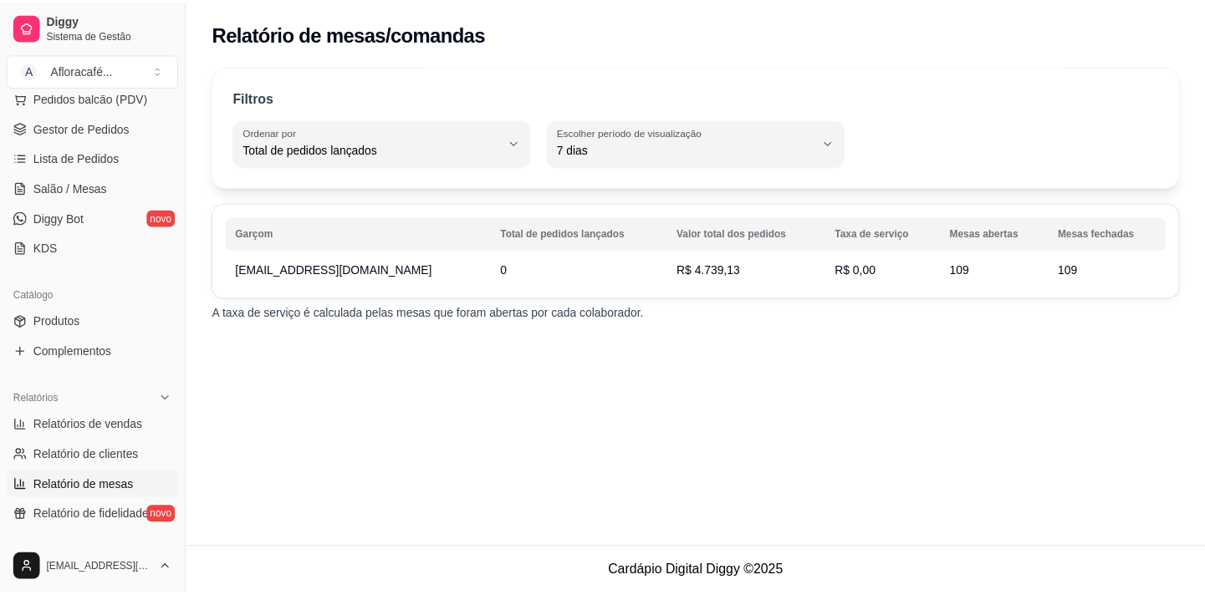
scroll to position [150, 0]
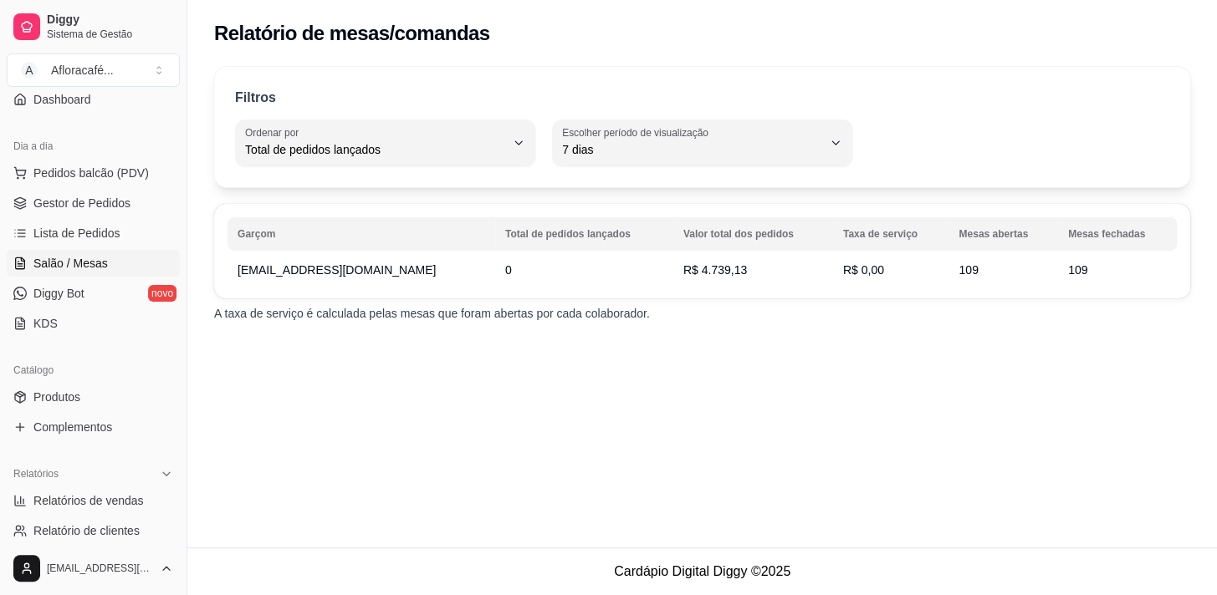
click at [93, 265] on span "Salão / Mesas" at bounding box center [70, 263] width 74 height 17
click at [82, 260] on span "Salão / Mesas" at bounding box center [70, 263] width 74 height 17
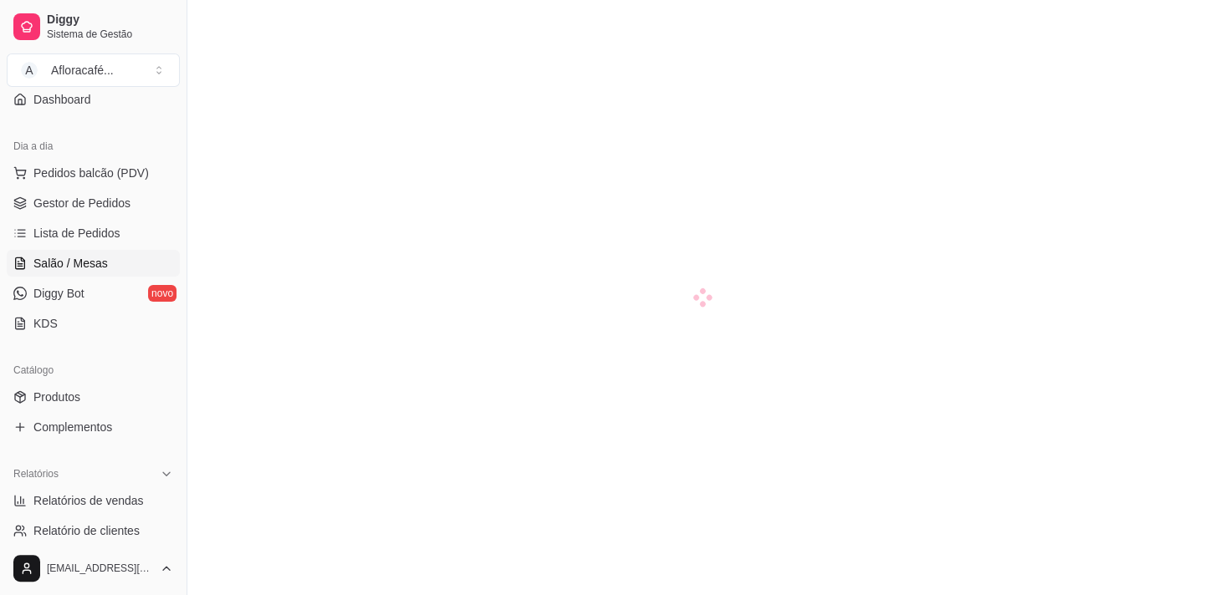
click at [82, 260] on span "Salão / Mesas" at bounding box center [70, 263] width 74 height 17
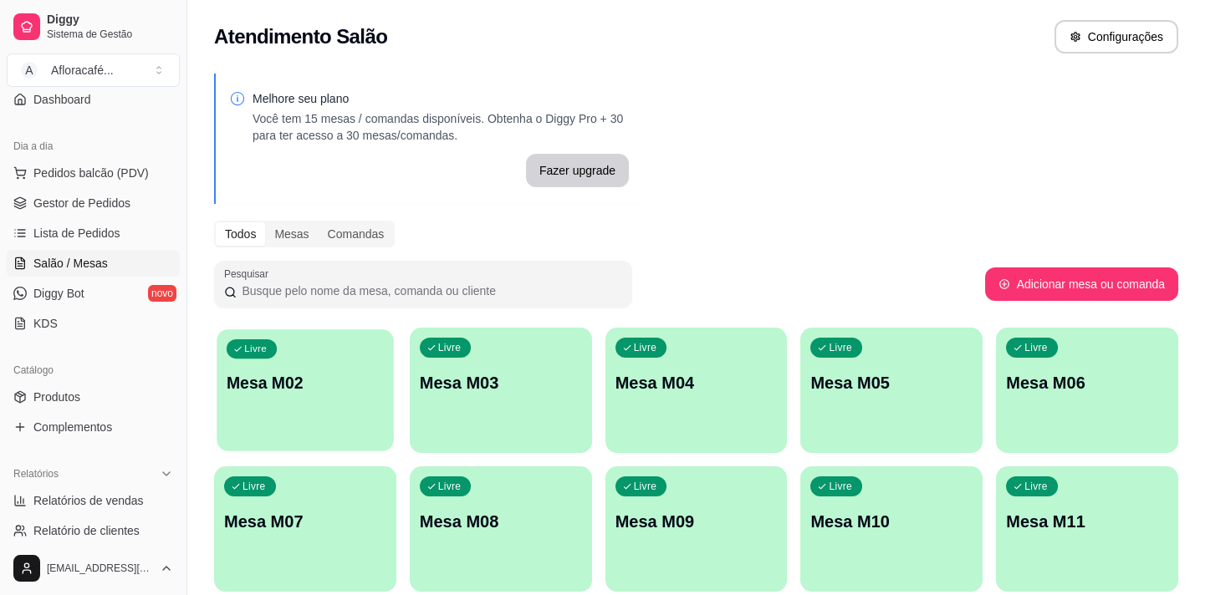
click at [326, 408] on div "Livre Mesa M02" at bounding box center [305, 380] width 176 height 102
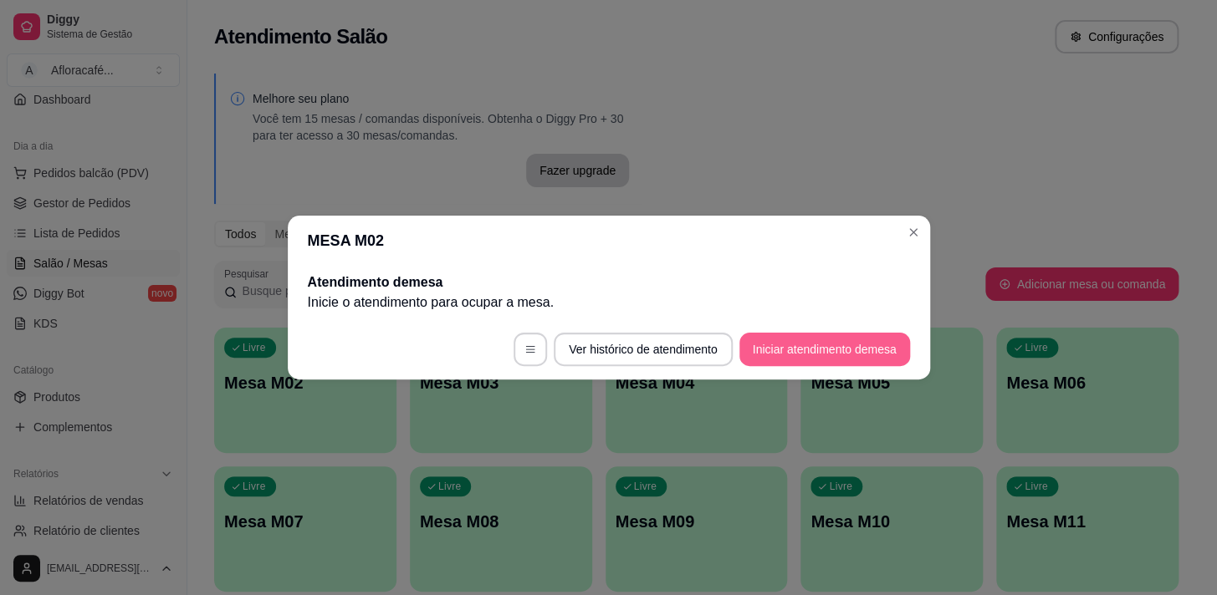
click at [787, 356] on button "Iniciar atendimento de mesa" at bounding box center [824, 349] width 171 height 33
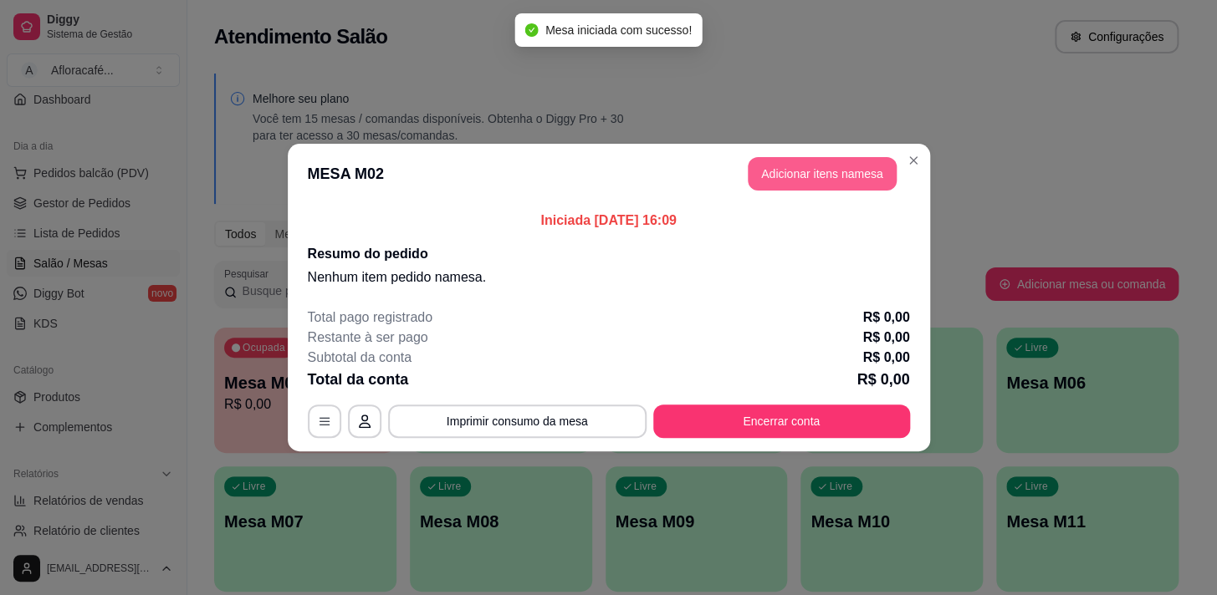
click at [765, 162] on button "Adicionar itens na mesa" at bounding box center [821, 173] width 149 height 33
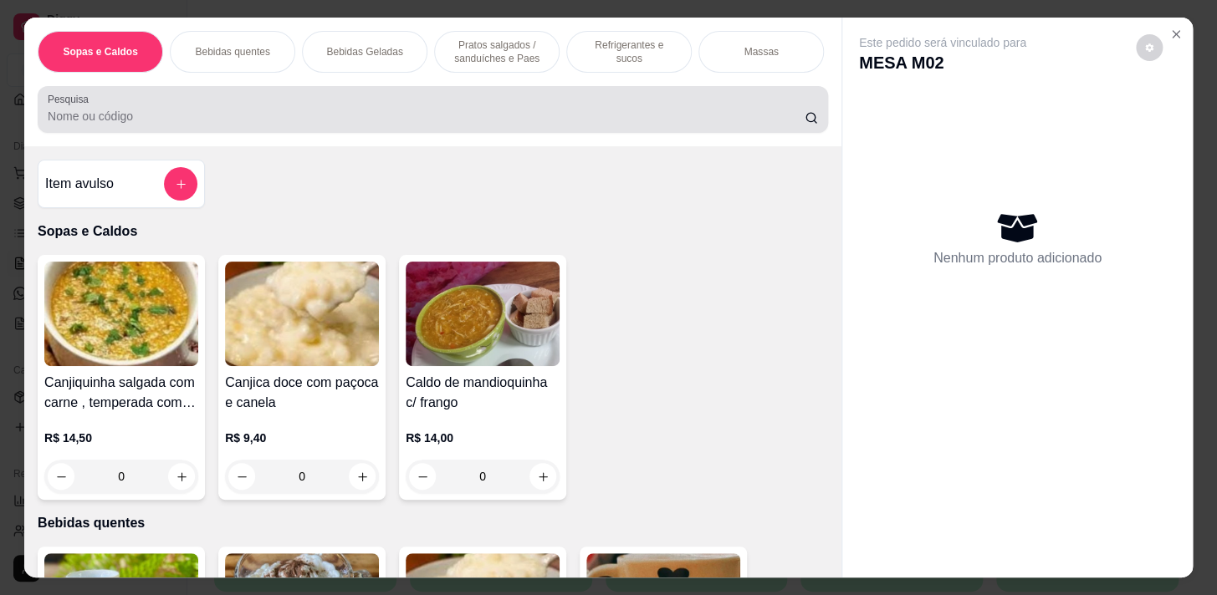
click at [461, 120] on input "Pesquisa" at bounding box center [426, 116] width 757 height 17
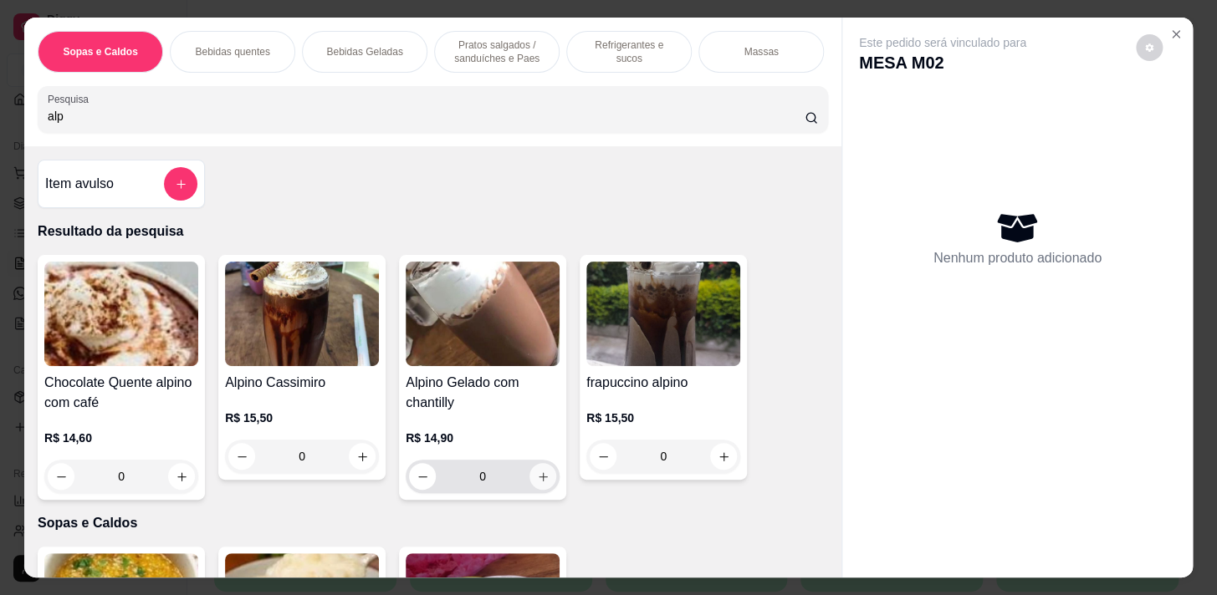
type input "alp"
click at [543, 487] on button "increase-product-quantity" at bounding box center [543, 477] width 26 height 26
type input "1"
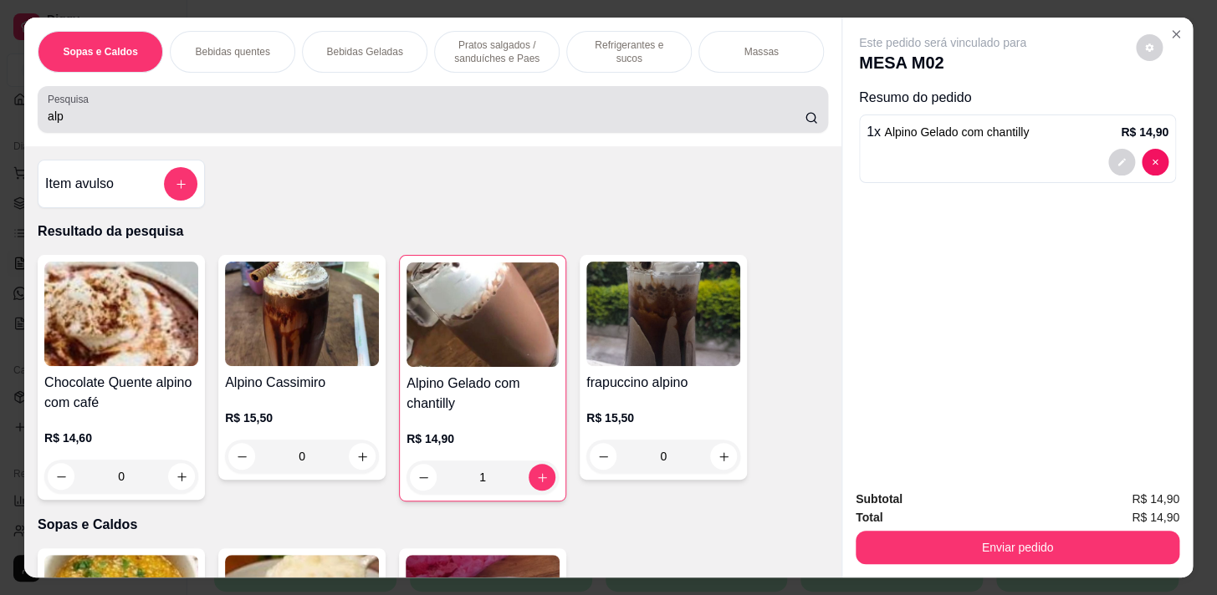
click at [488, 125] on input "alp" at bounding box center [426, 116] width 757 height 17
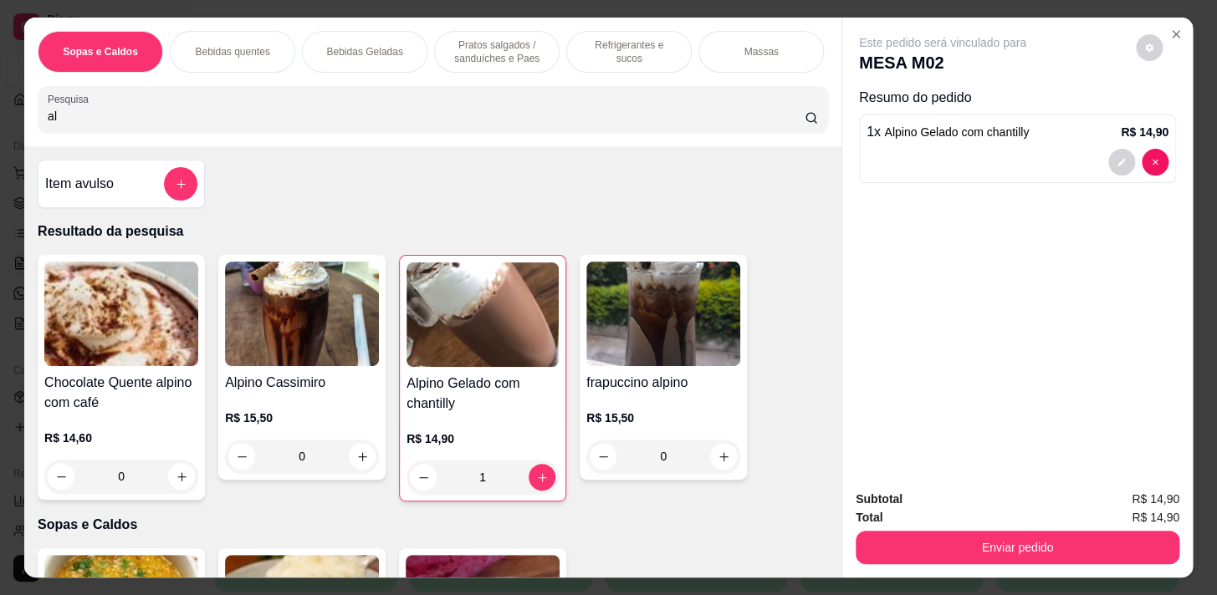
type input "a"
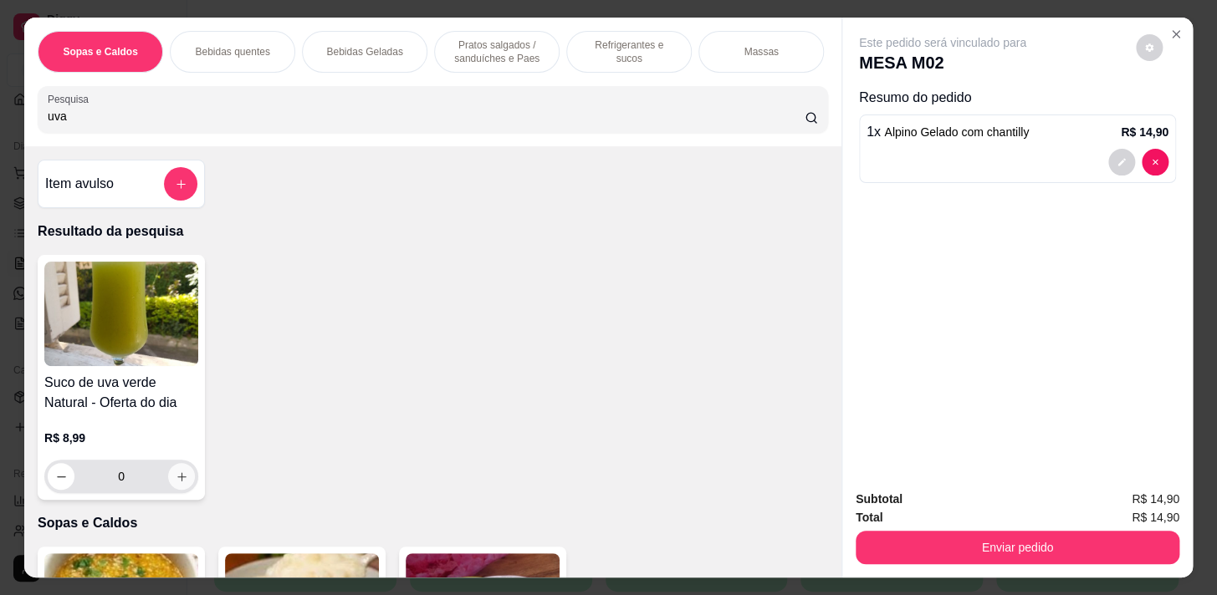
type input "uva"
click at [176, 483] on icon "increase-product-quantity" at bounding box center [182, 477] width 13 height 13
type input "1"
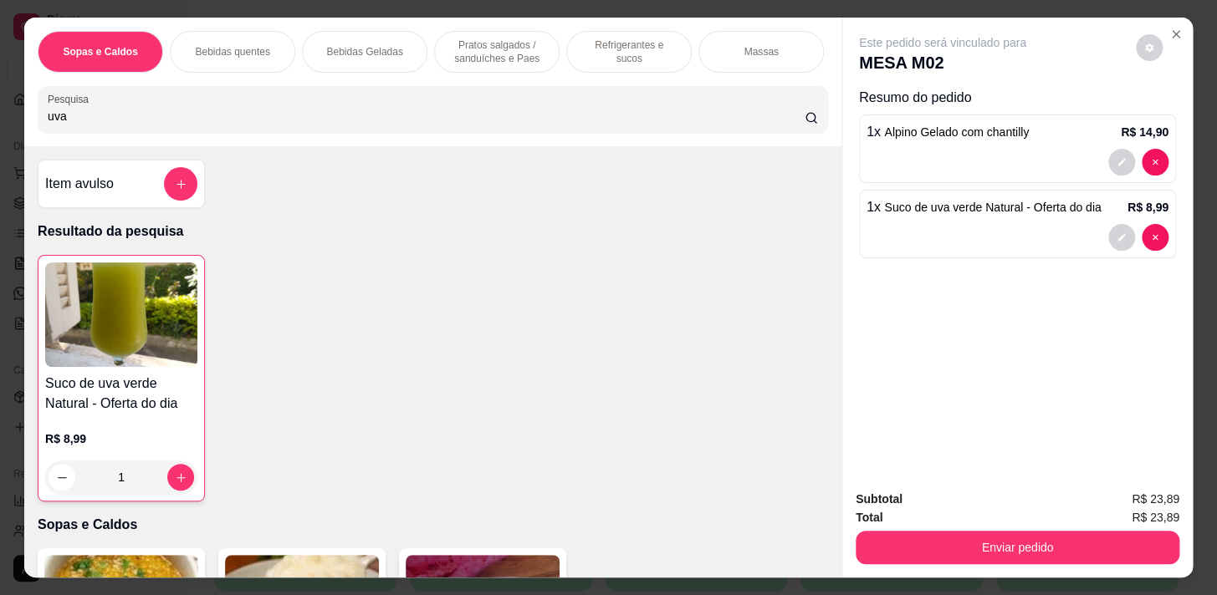
click at [243, 140] on div "Sopas e Caldos Bebidas quentes Bebidas Geladas Pratos salgados / sanduíches e P…" at bounding box center [432, 82] width 817 height 129
click at [242, 124] on input "uva" at bounding box center [426, 116] width 757 height 17
type input "u"
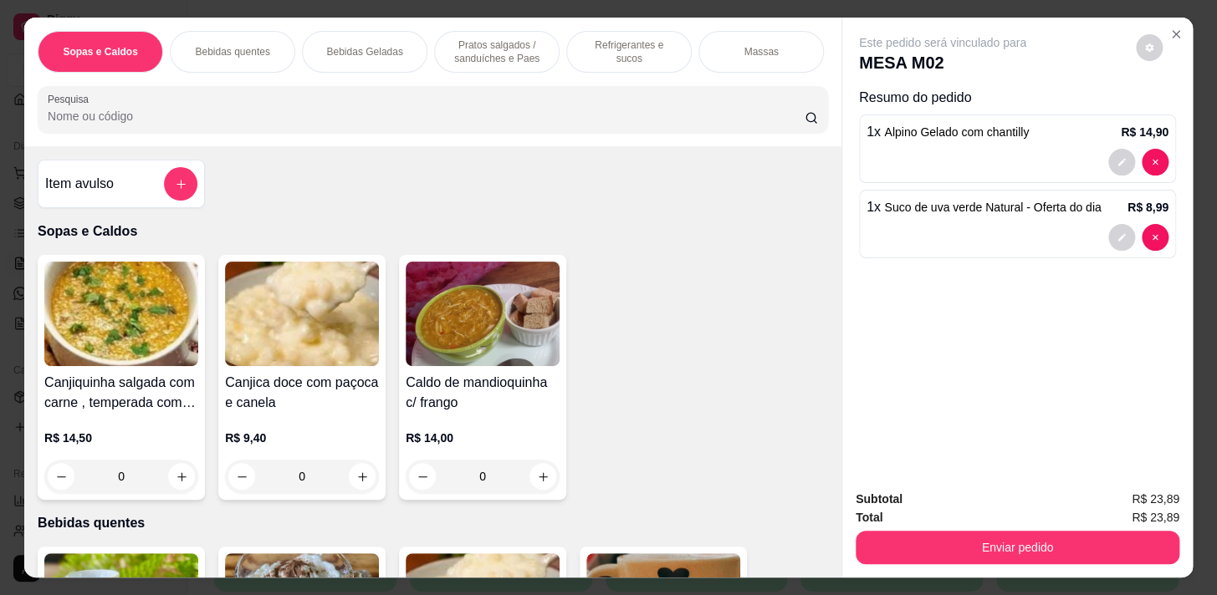
type input "r"
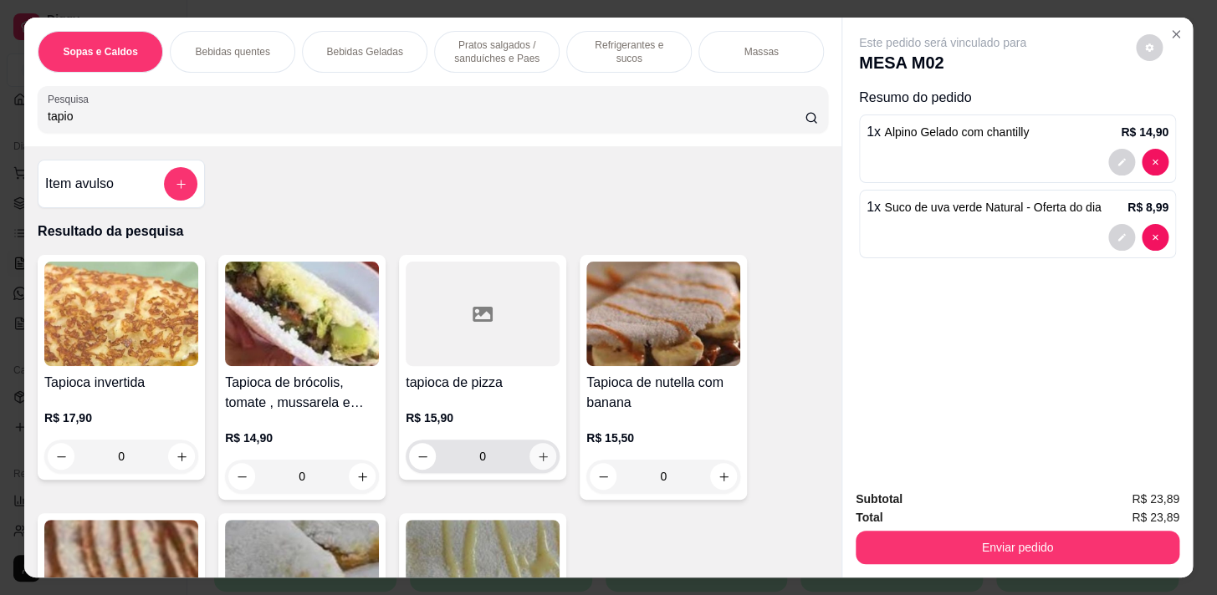
type input "tapio"
click at [537, 463] on icon "increase-product-quantity" at bounding box center [543, 457] width 13 height 13
type input "1"
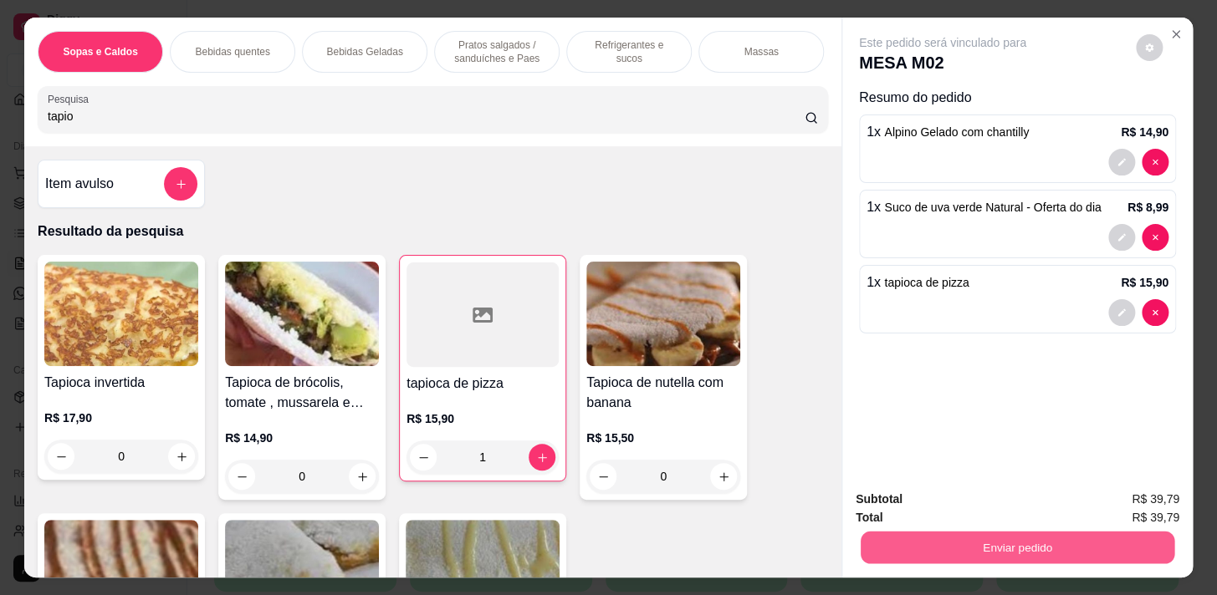
click at [904, 548] on button "Enviar pedido" at bounding box center [1017, 547] width 314 height 33
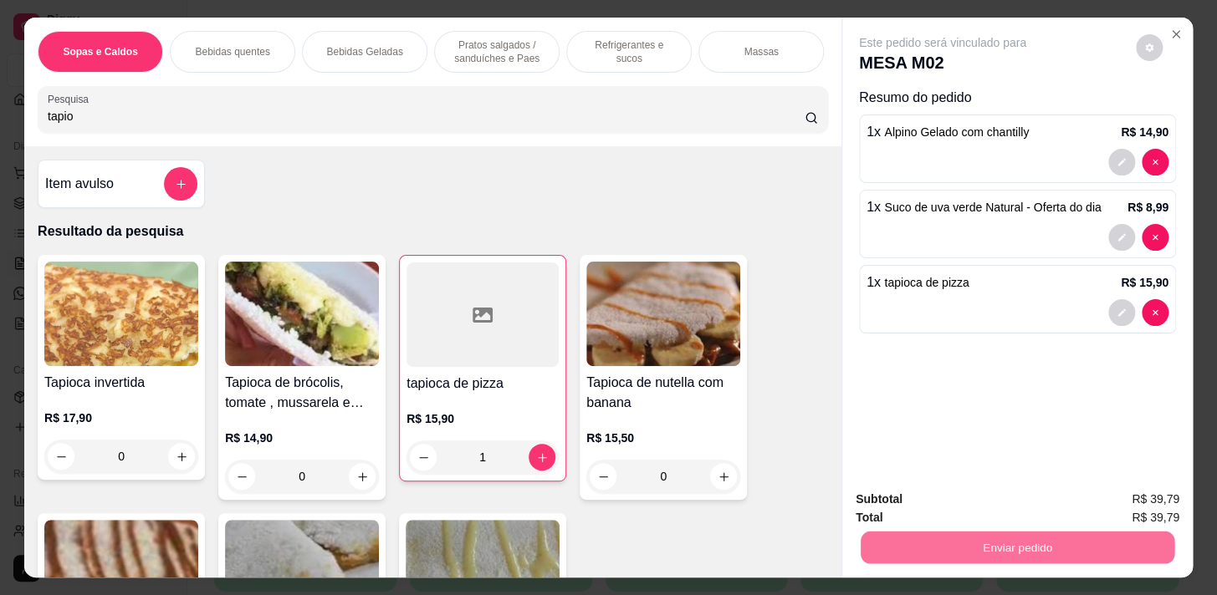
click at [952, 502] on button "Não registrar e enviar pedido" at bounding box center [961, 500] width 169 height 31
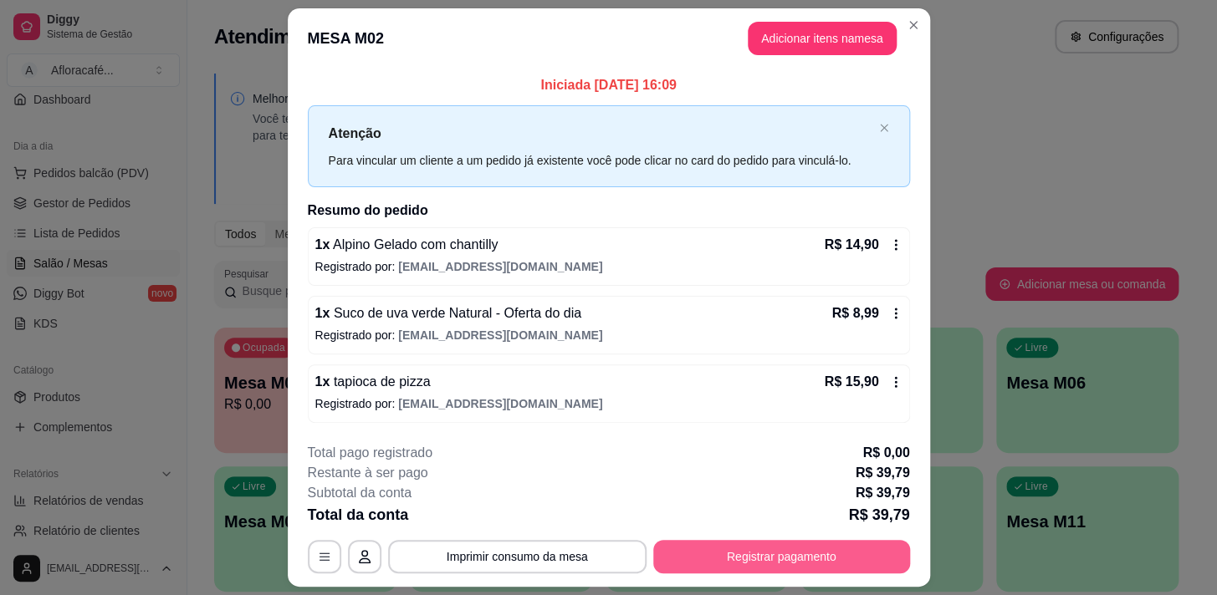
click at [689, 553] on button "Registrar pagamento" at bounding box center [781, 556] width 257 height 33
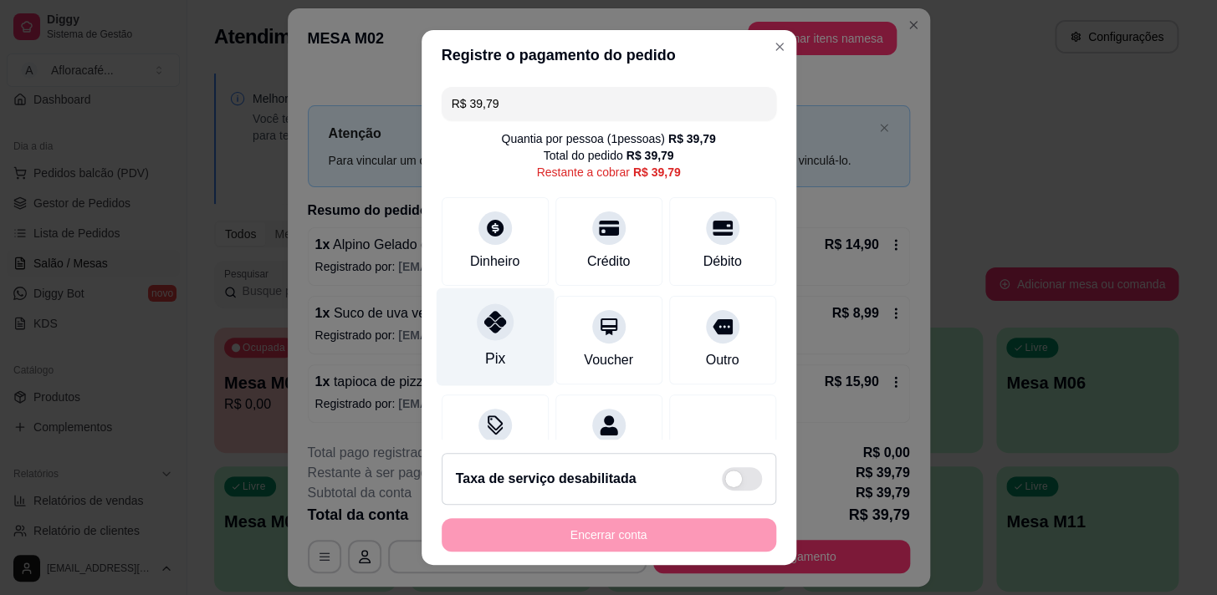
click at [499, 337] on div "Pix" at bounding box center [495, 337] width 118 height 98
type input "R$ 0,00"
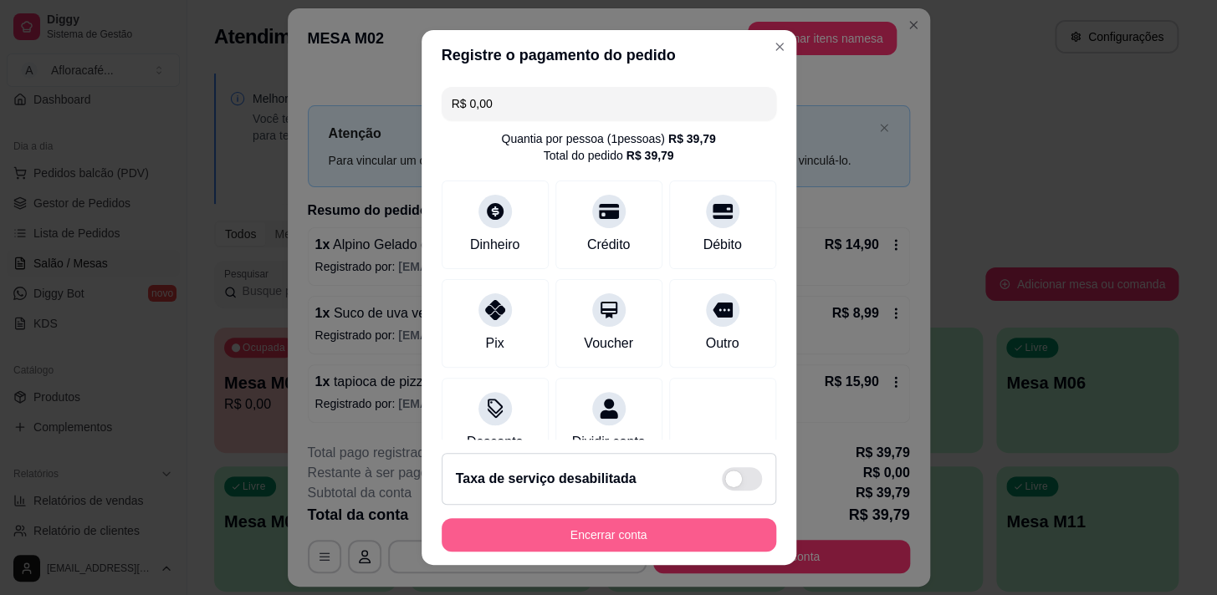
click at [550, 545] on button "Encerrar conta" at bounding box center [608, 534] width 334 height 33
